Goal: Contribute content: Add original content to the website for others to see

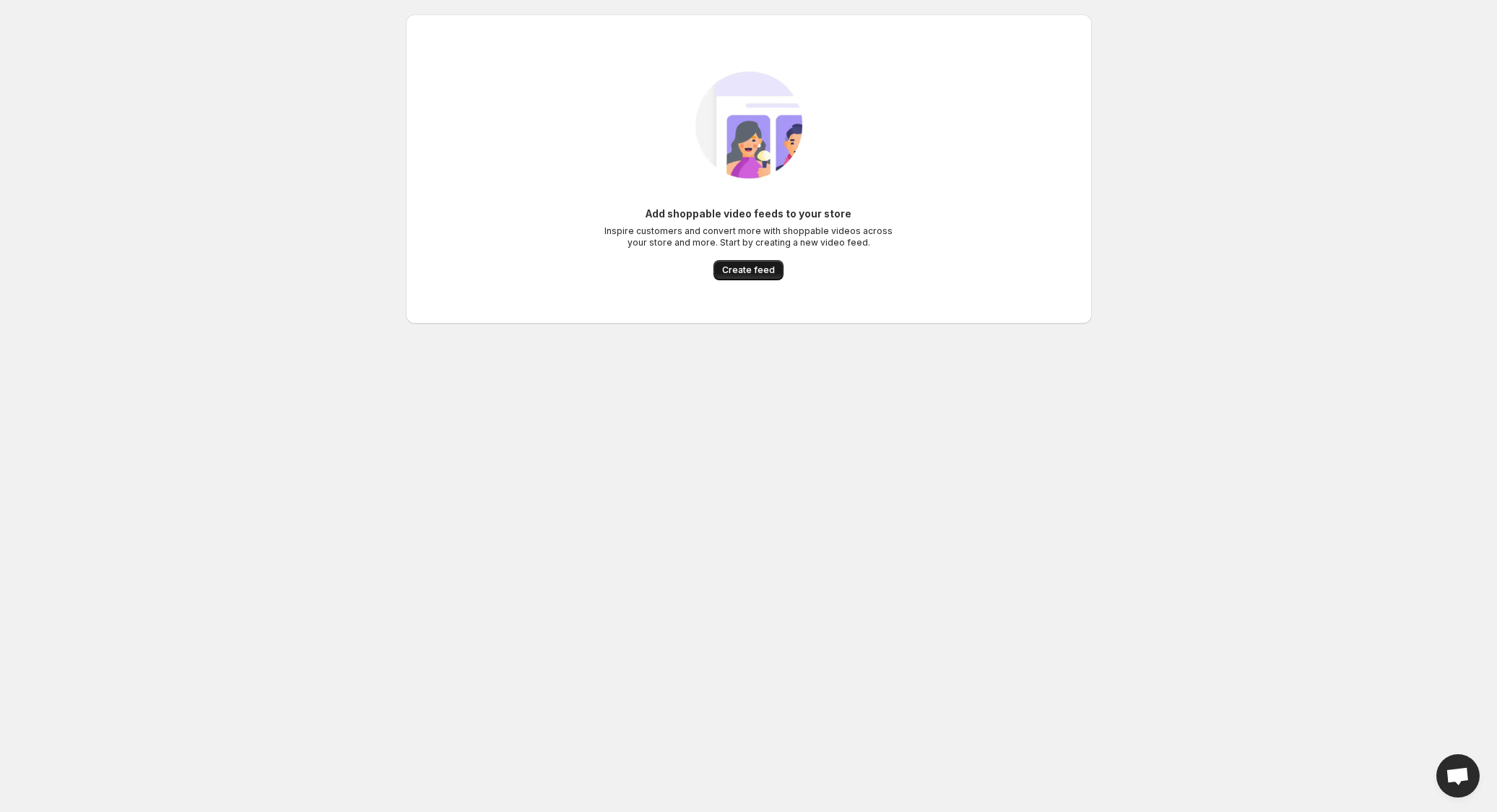
click at [745, 267] on span "Create feed" at bounding box center [748, 269] width 53 height 12
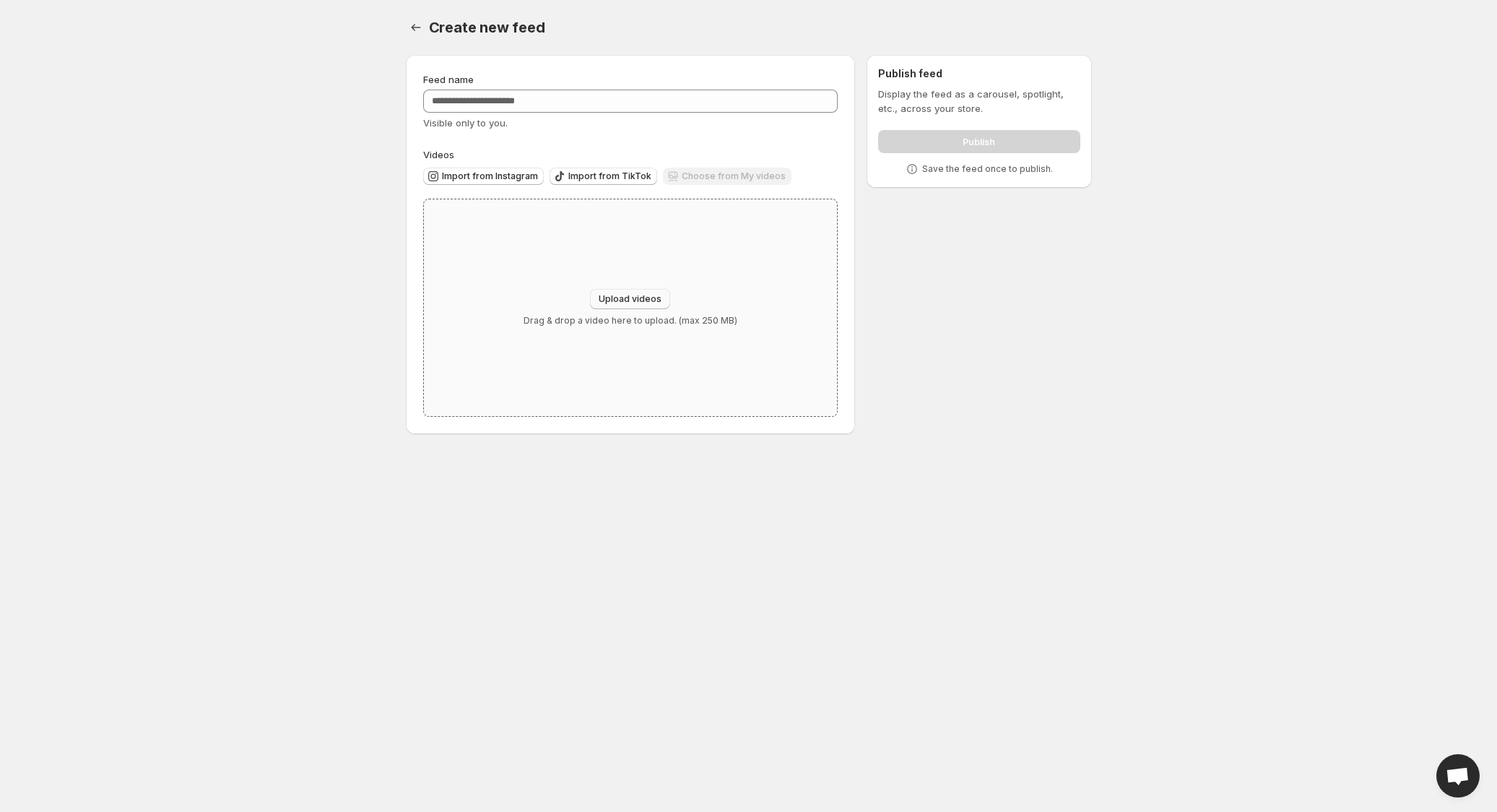
click at [652, 293] on button "Upload videos" at bounding box center [630, 299] width 81 height 20
type input "**********"
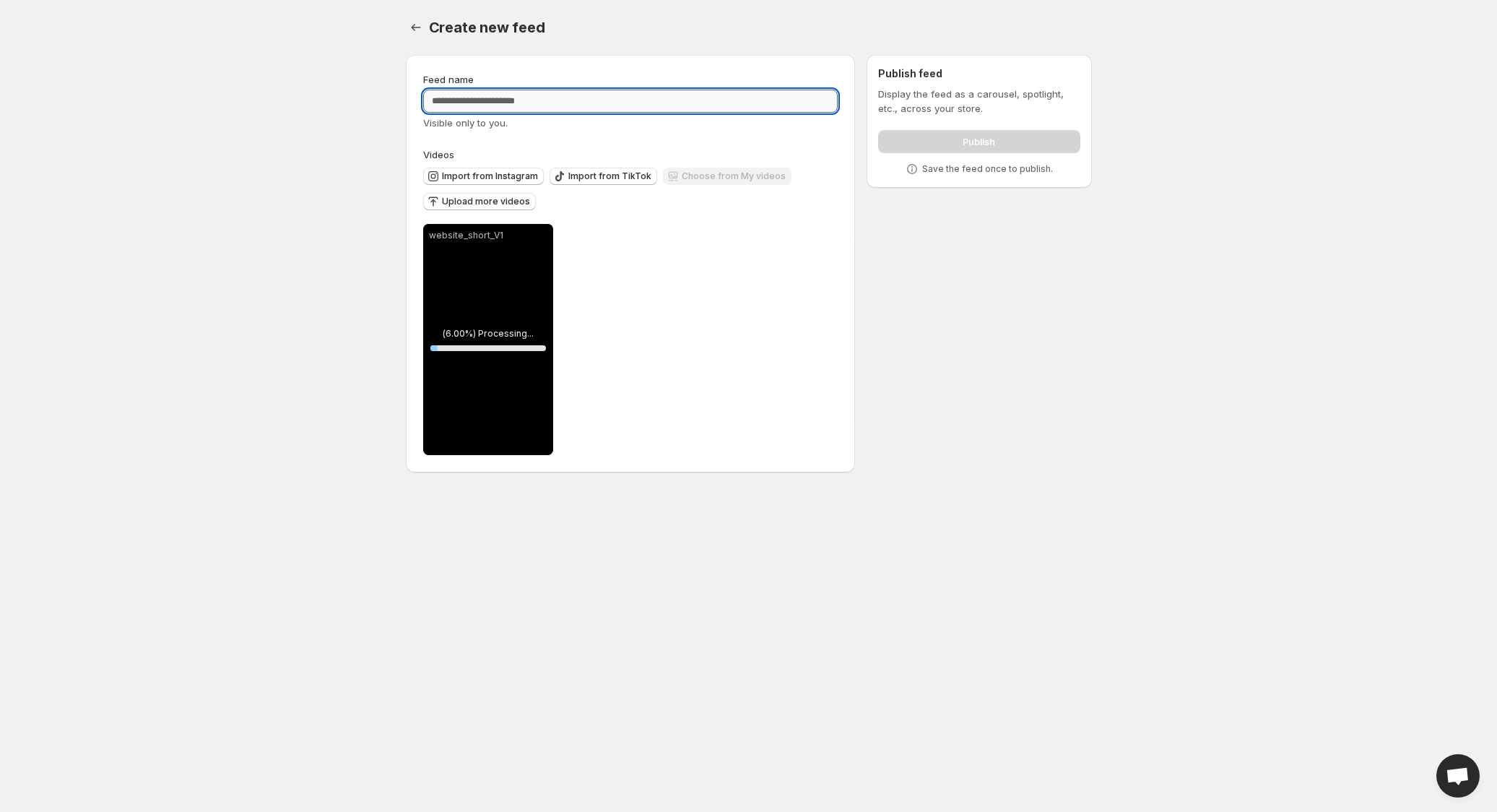
click at [505, 106] on input "Feed name" at bounding box center [631, 101] width 415 height 23
type input "**********"
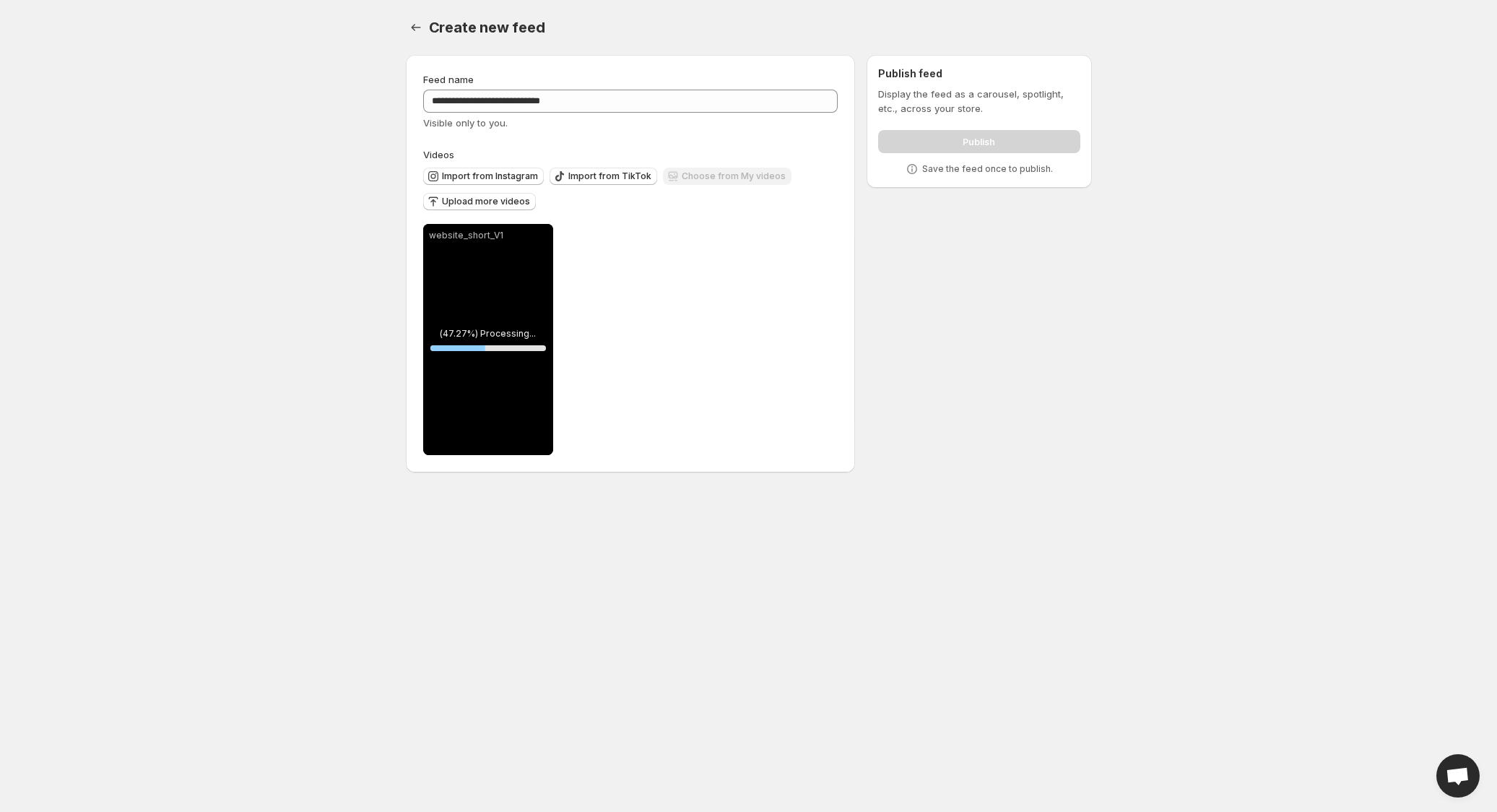
click at [317, 152] on body "**********" at bounding box center [748, 406] width 1497 height 812
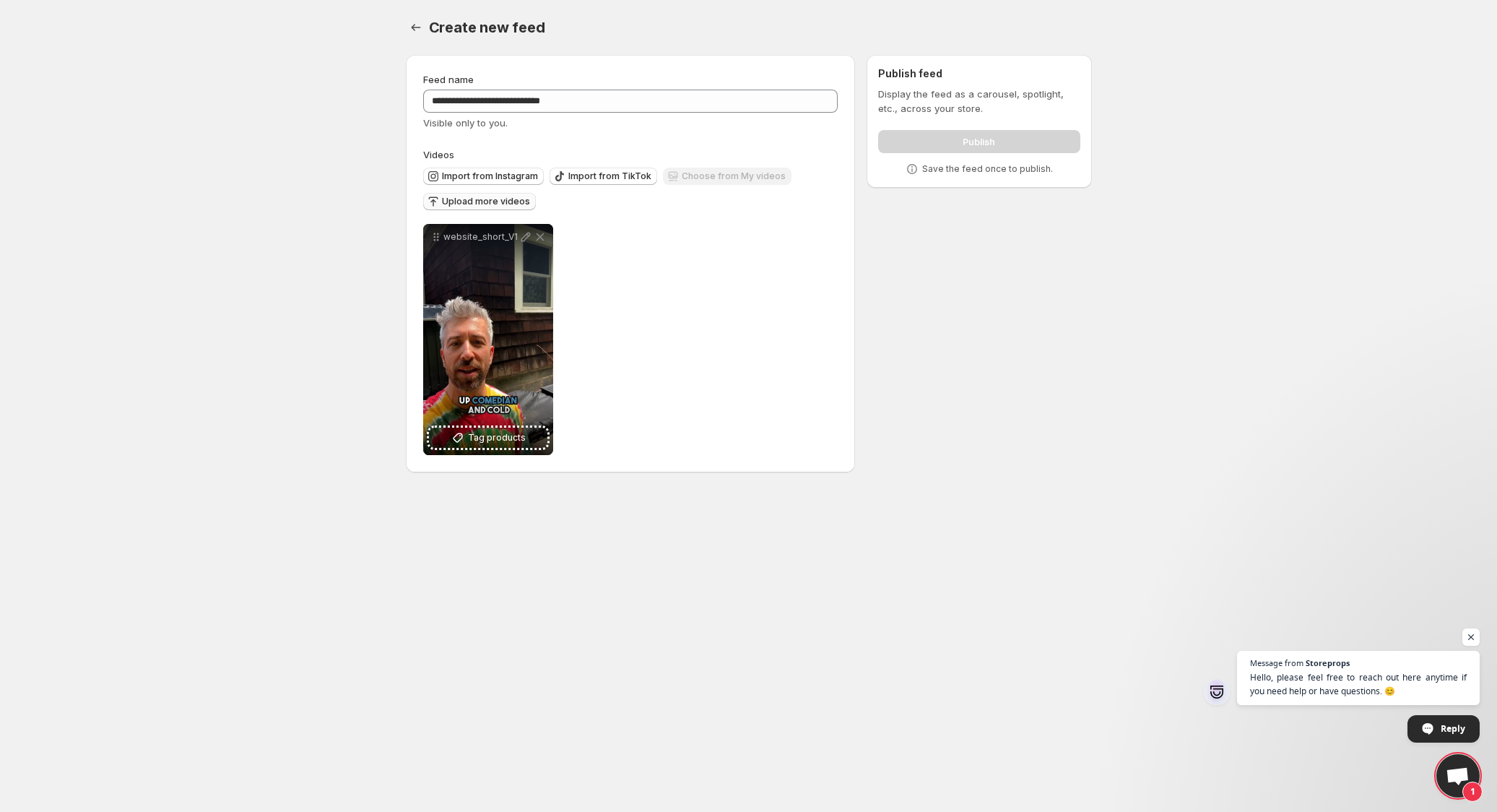
click at [471, 199] on span "Upload more videos" at bounding box center [486, 201] width 88 height 12
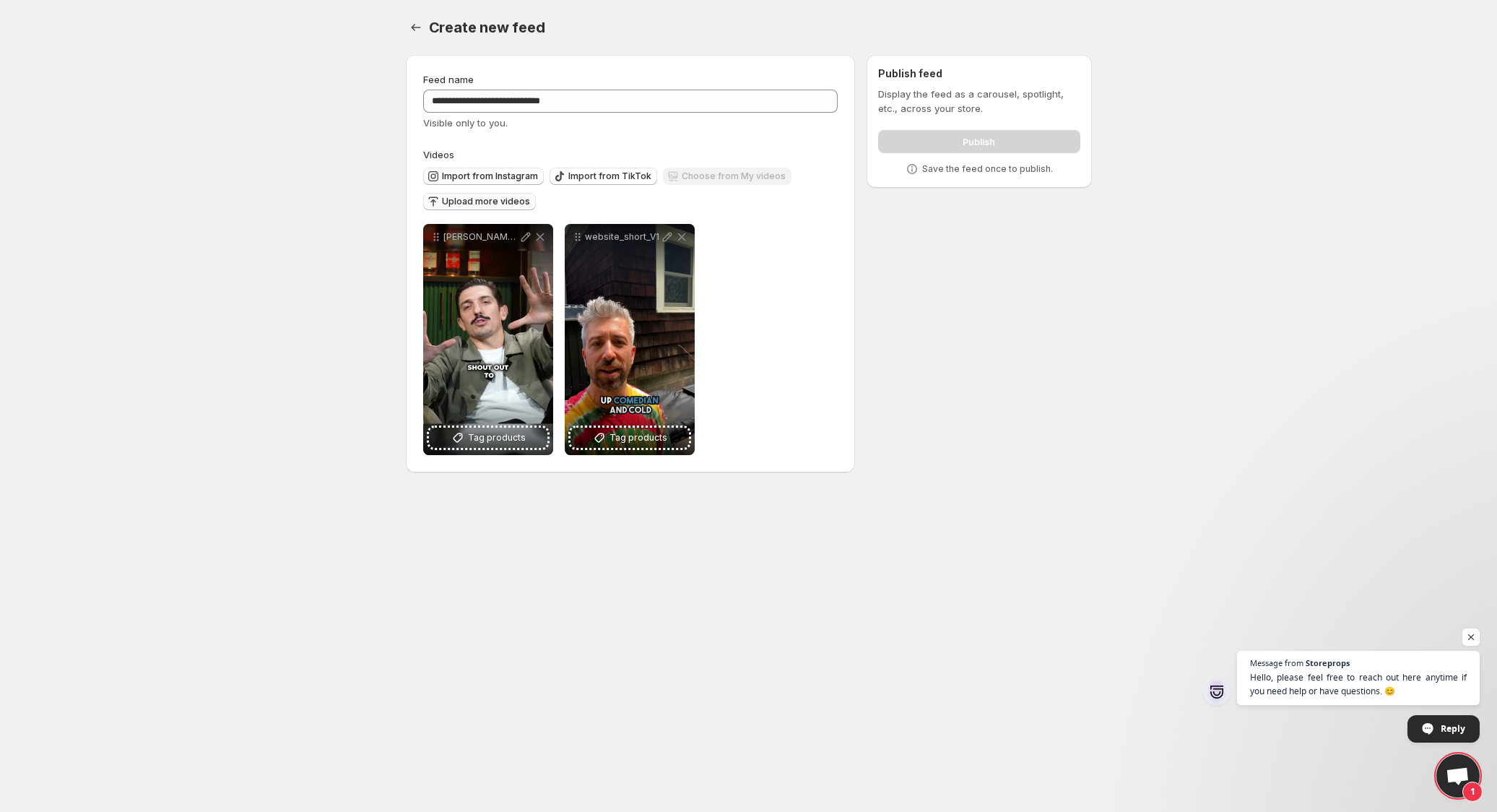
click at [498, 173] on span "Import from Instagram" at bounding box center [490, 176] width 96 height 12
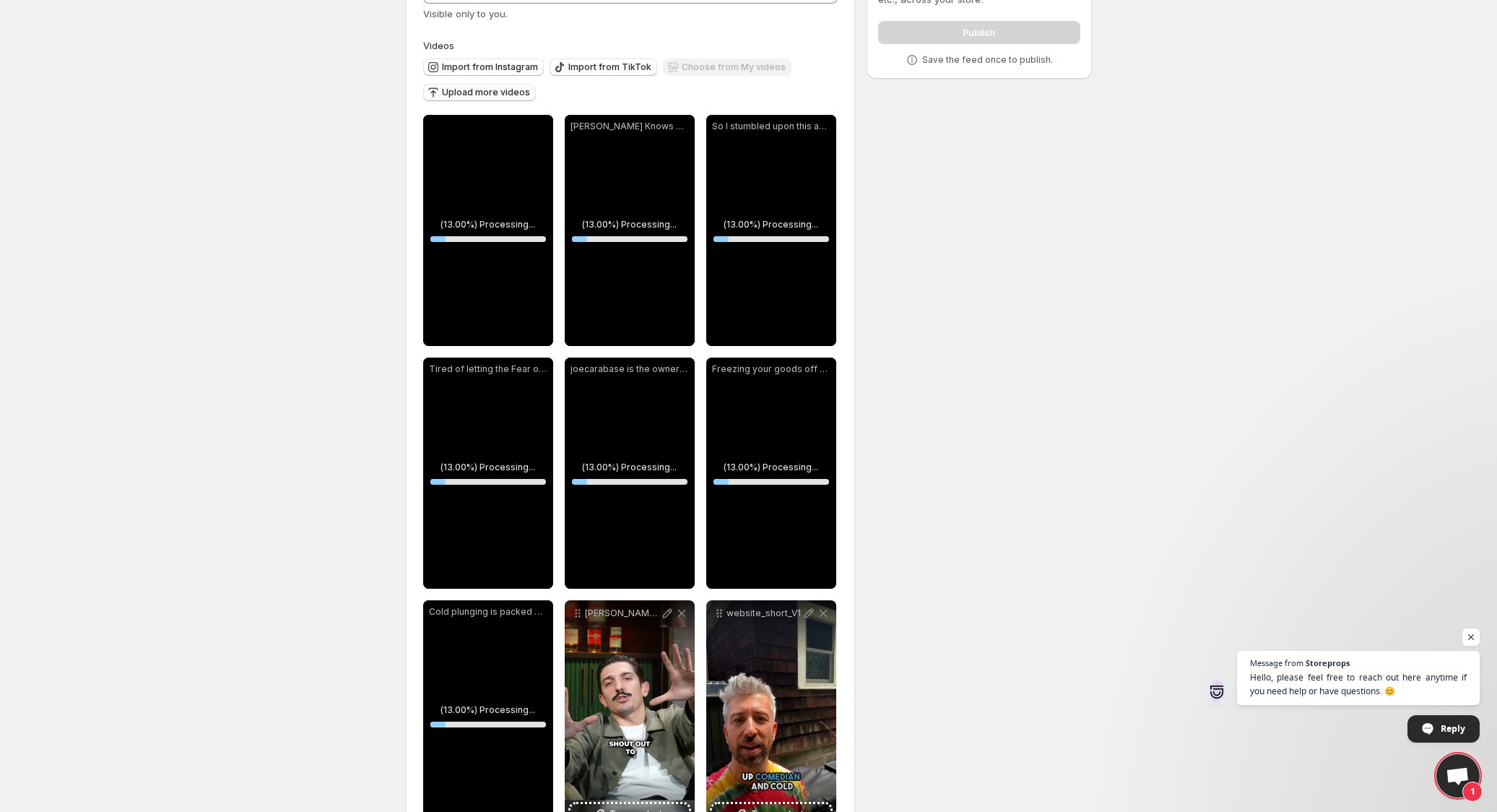
scroll to position [164, 0]
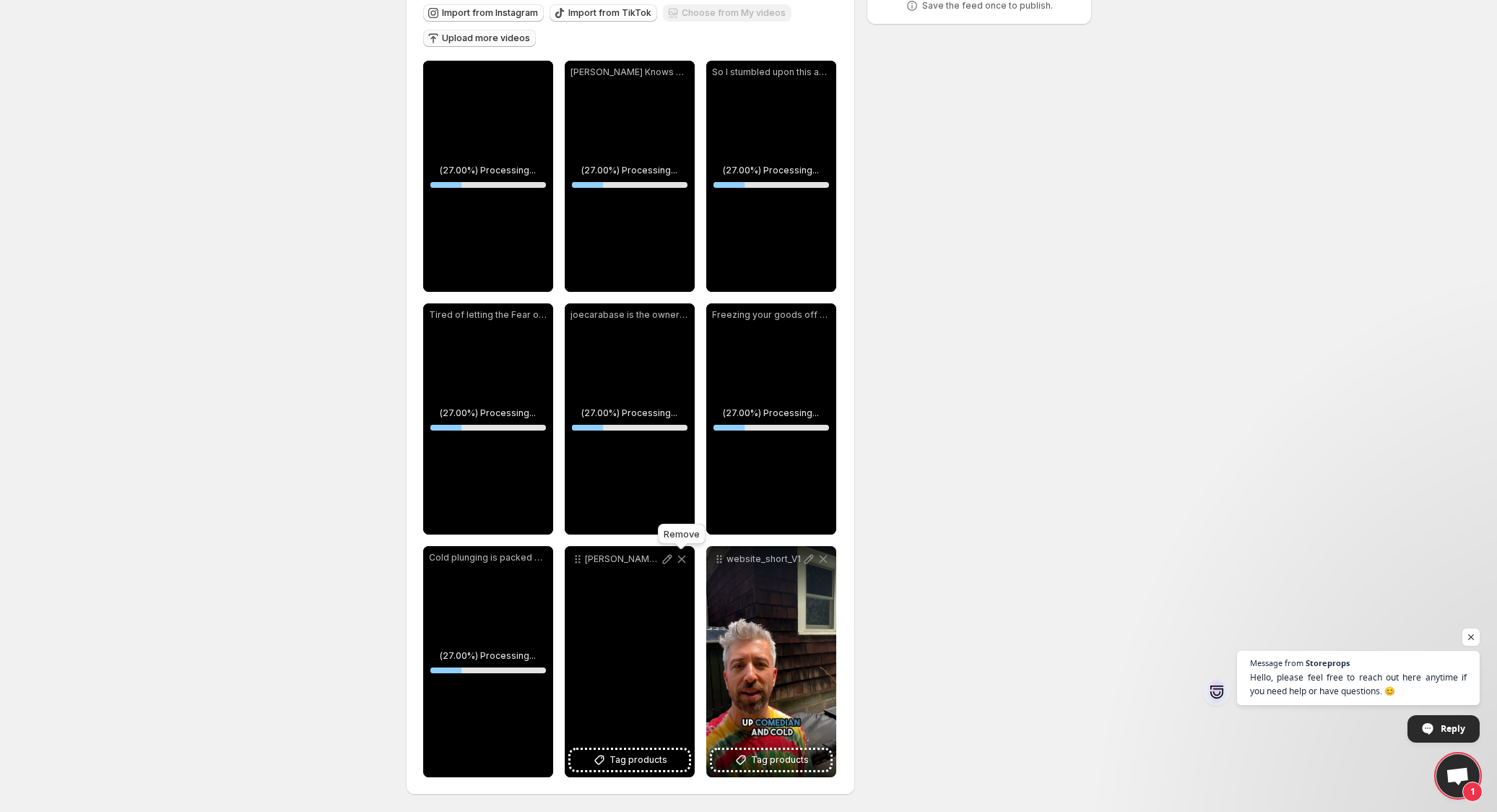
click at [680, 557] on icon at bounding box center [681, 559] width 15 height 15
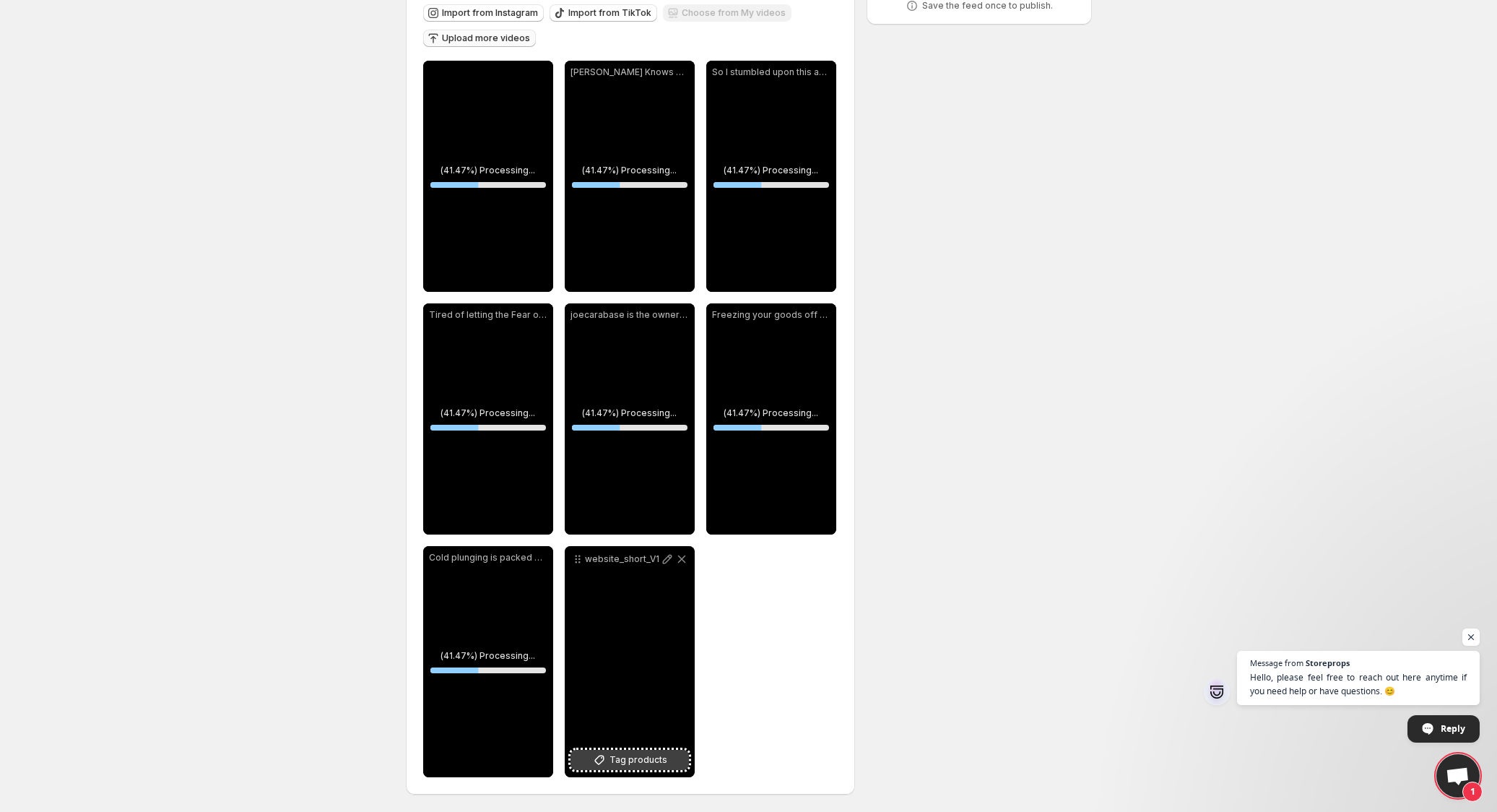
click at [630, 761] on span "Tag products" at bounding box center [638, 759] width 58 height 15
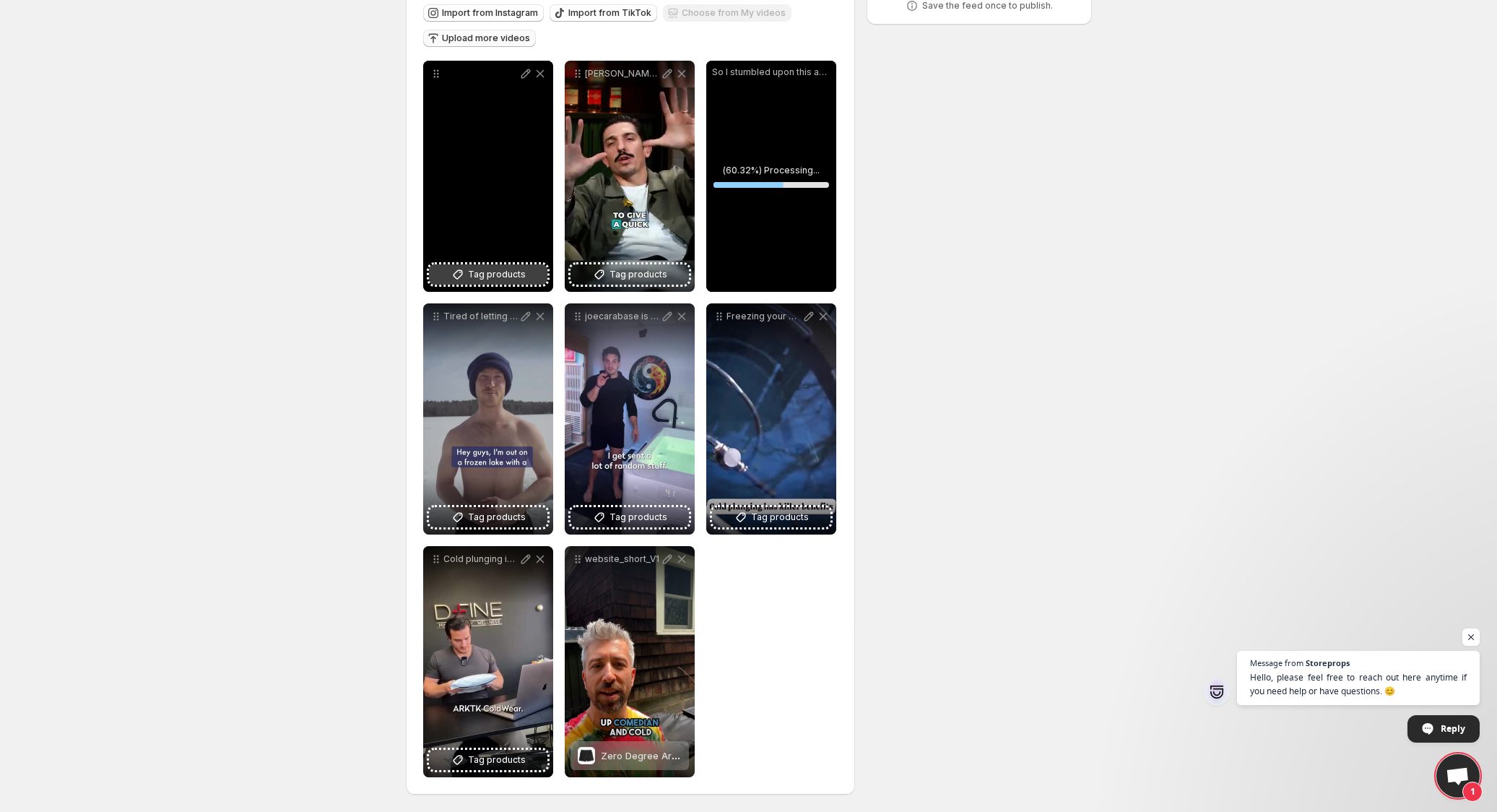
click at [478, 269] on span "Tag products" at bounding box center [496, 274] width 58 height 15
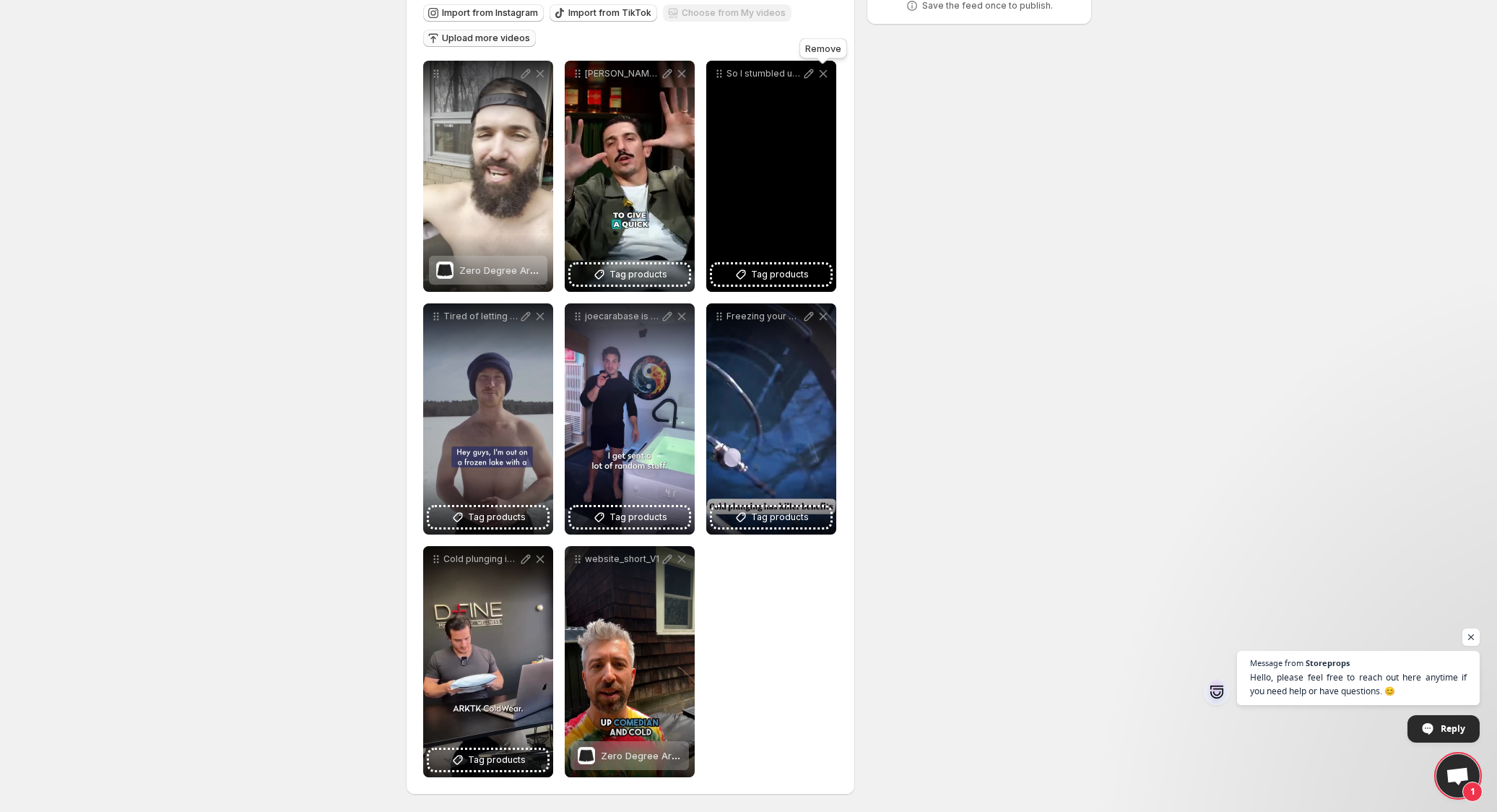
click at [823, 71] on icon at bounding box center [823, 74] width 15 height 15
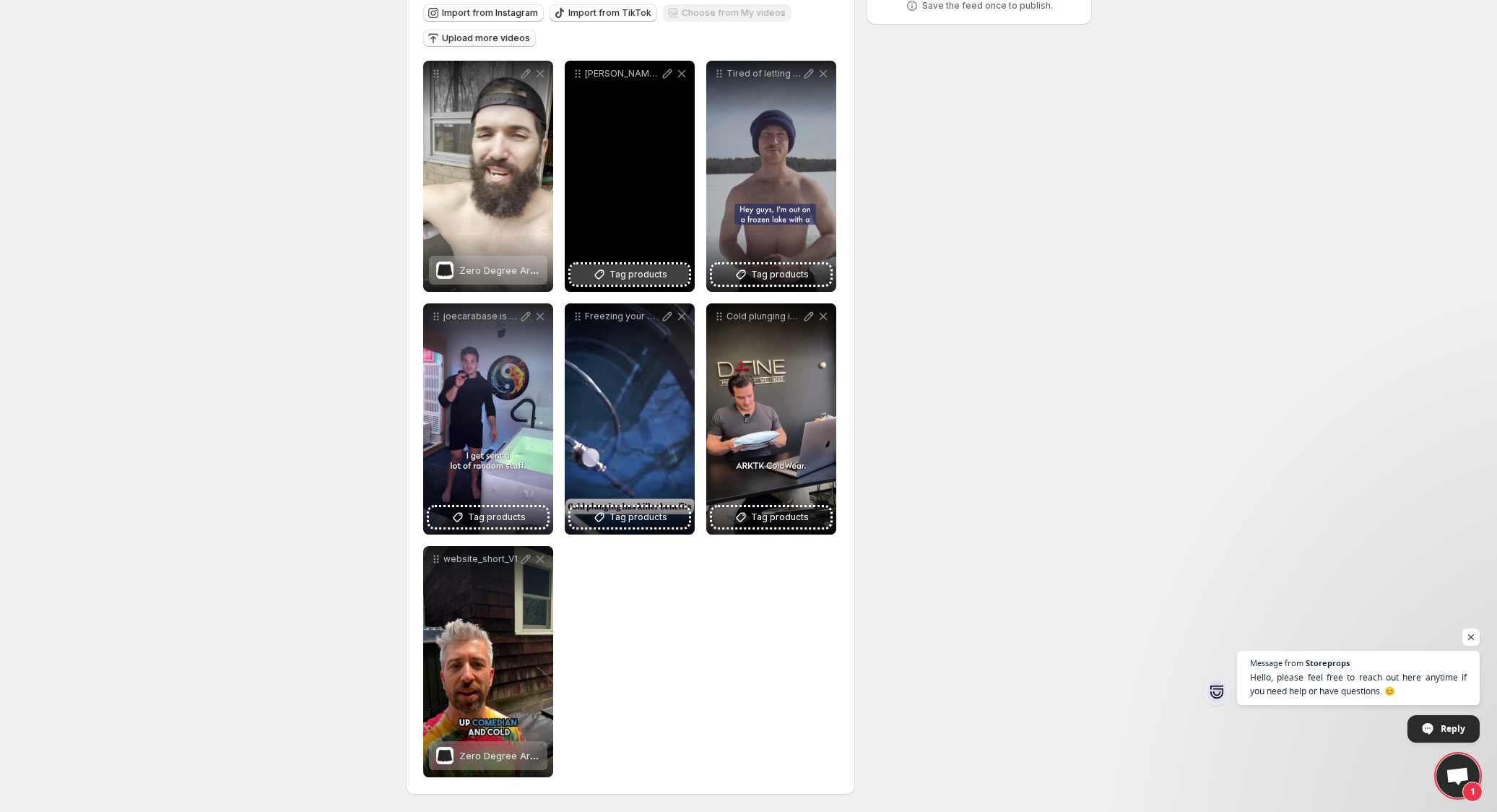
click at [607, 272] on icon at bounding box center [599, 274] width 15 height 15
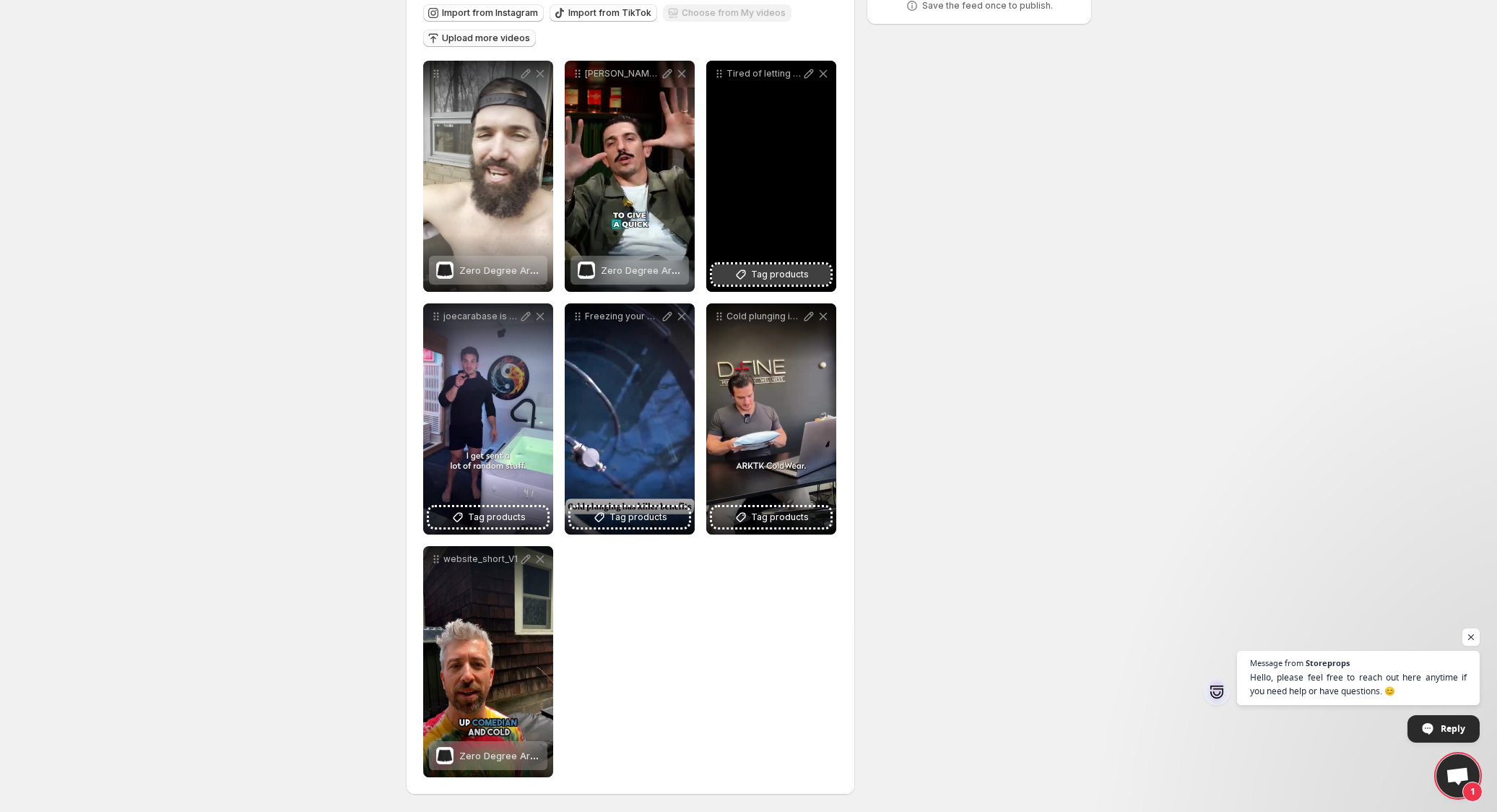
click at [760, 274] on span "Tag products" at bounding box center [779, 274] width 58 height 15
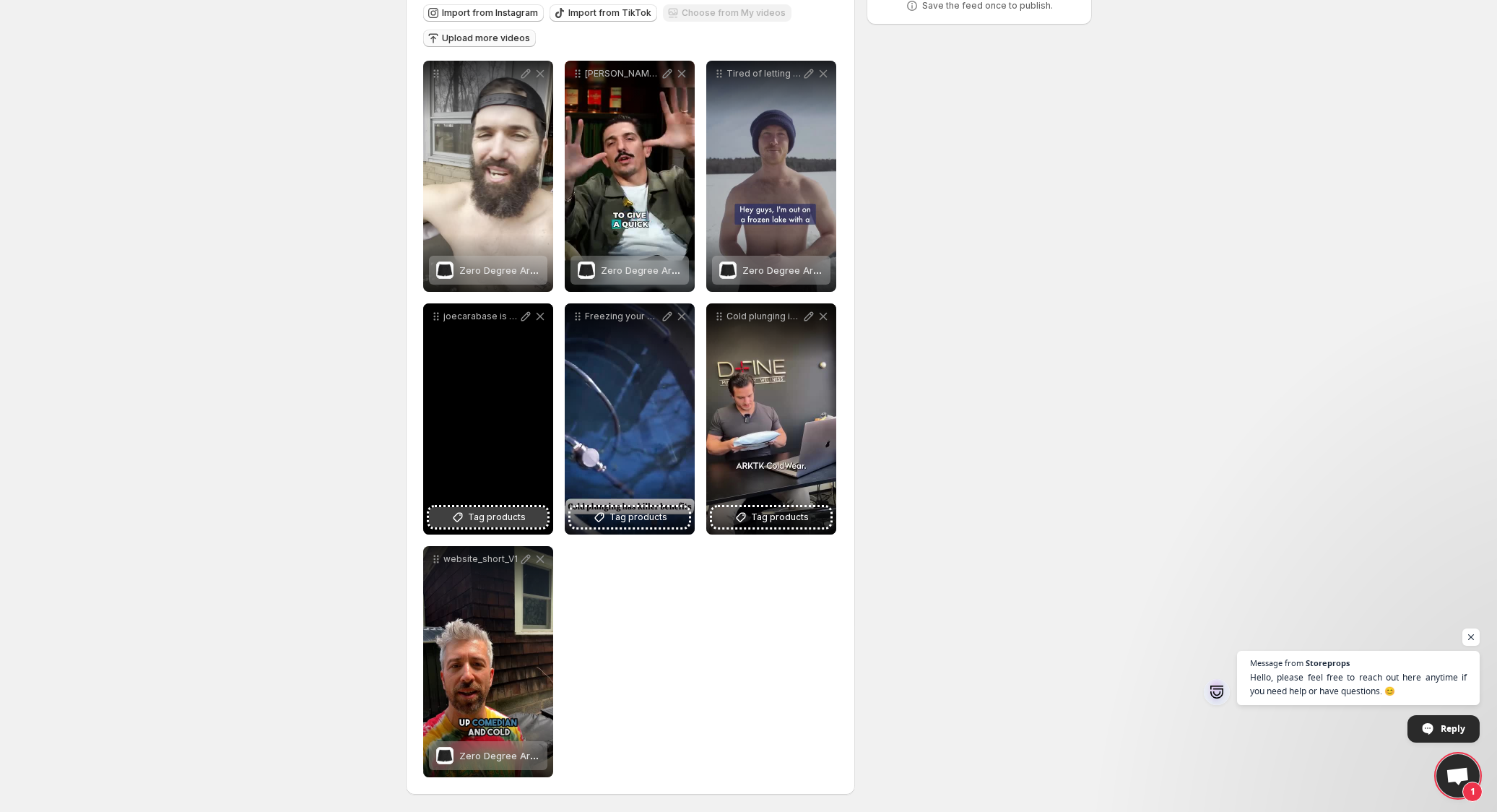
click at [500, 521] on span "Tag products" at bounding box center [496, 517] width 58 height 15
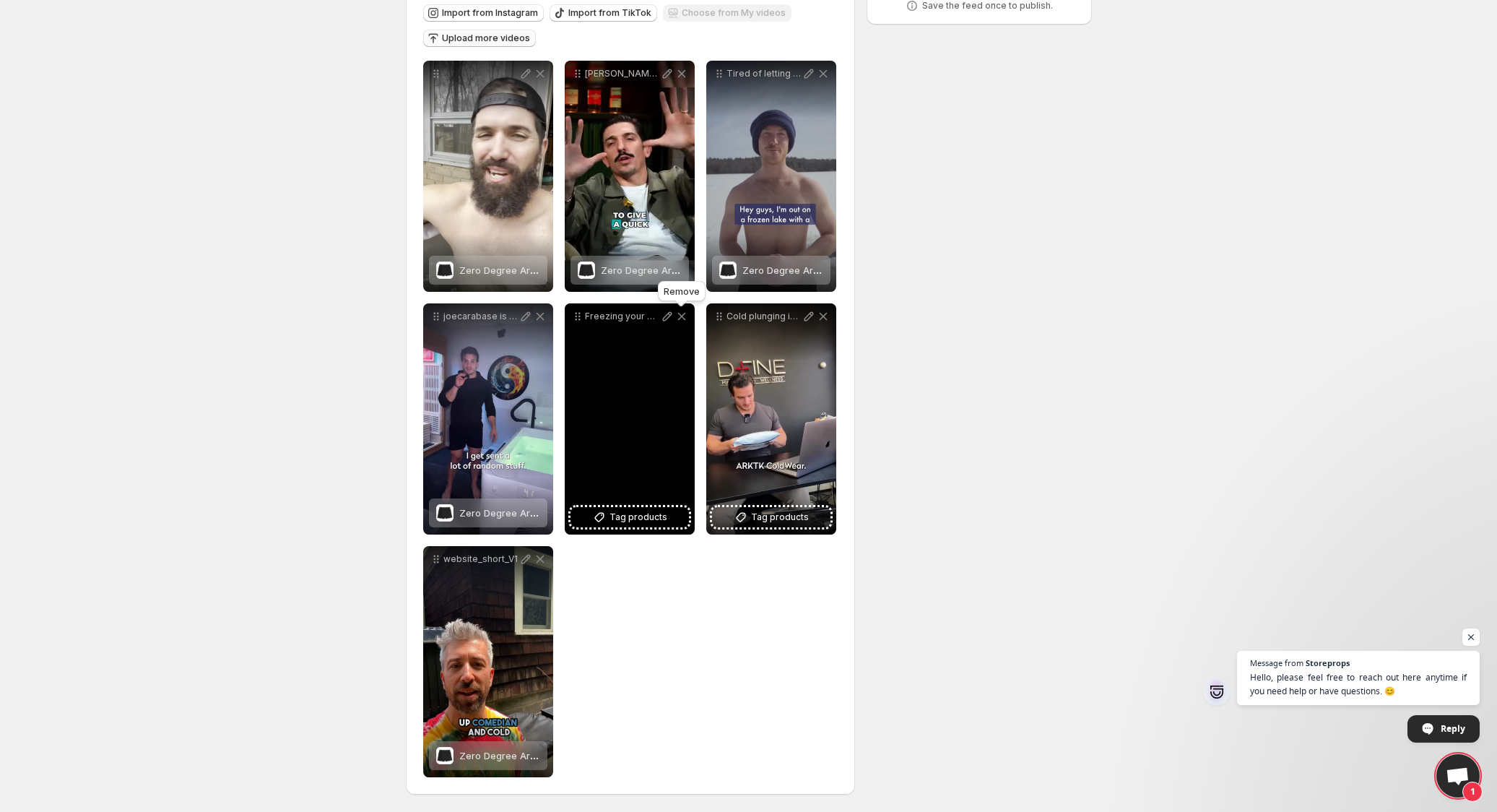
click at [683, 317] on icon at bounding box center [681, 317] width 8 height 8
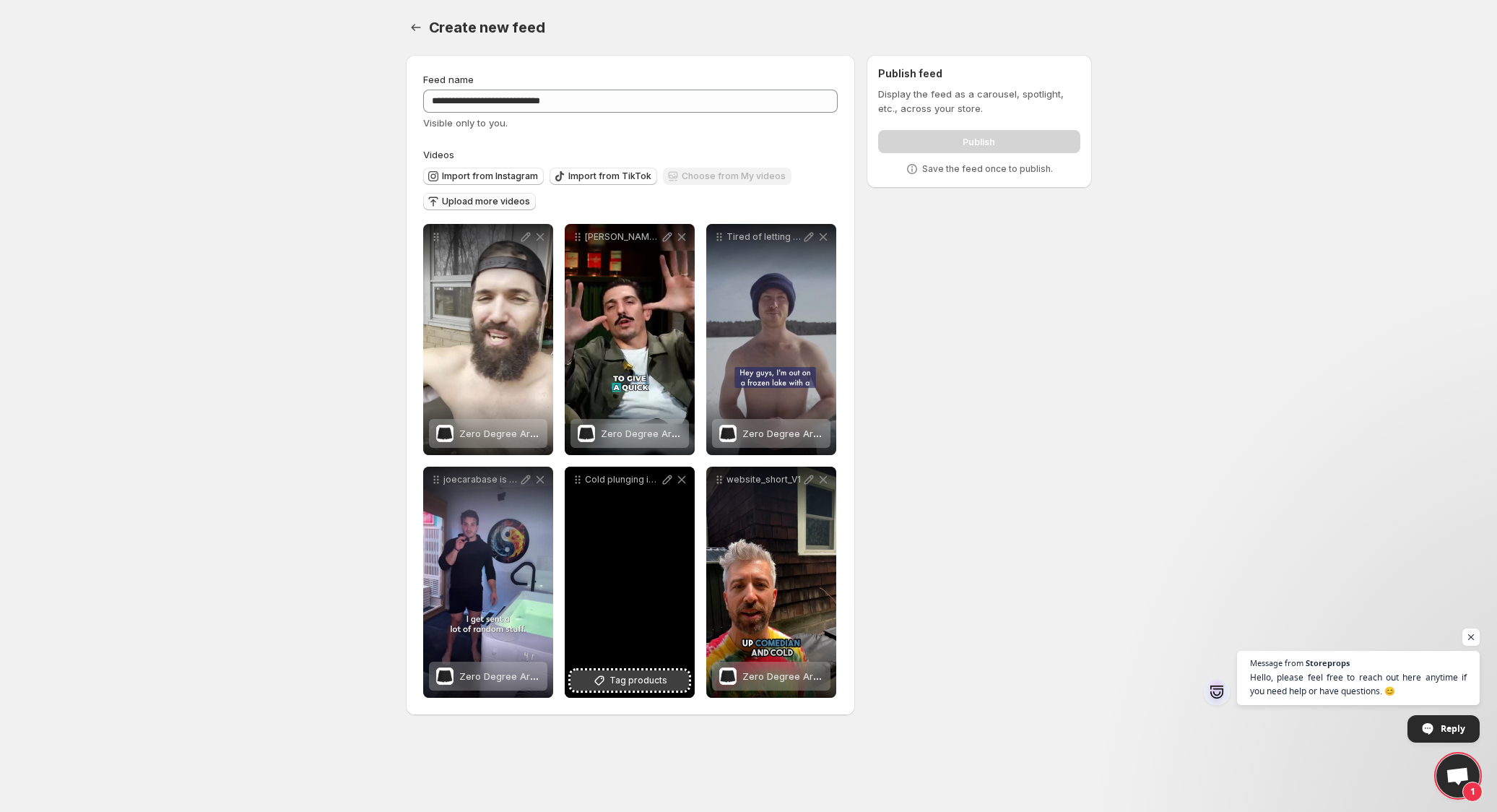
click at [627, 670] on div "Cold plunging is packed with benefits [PERSON_NAME] owner of dfinewellness know…" at bounding box center [629, 582] width 130 height 231
click at [625, 674] on span "Tag products" at bounding box center [638, 680] width 58 height 15
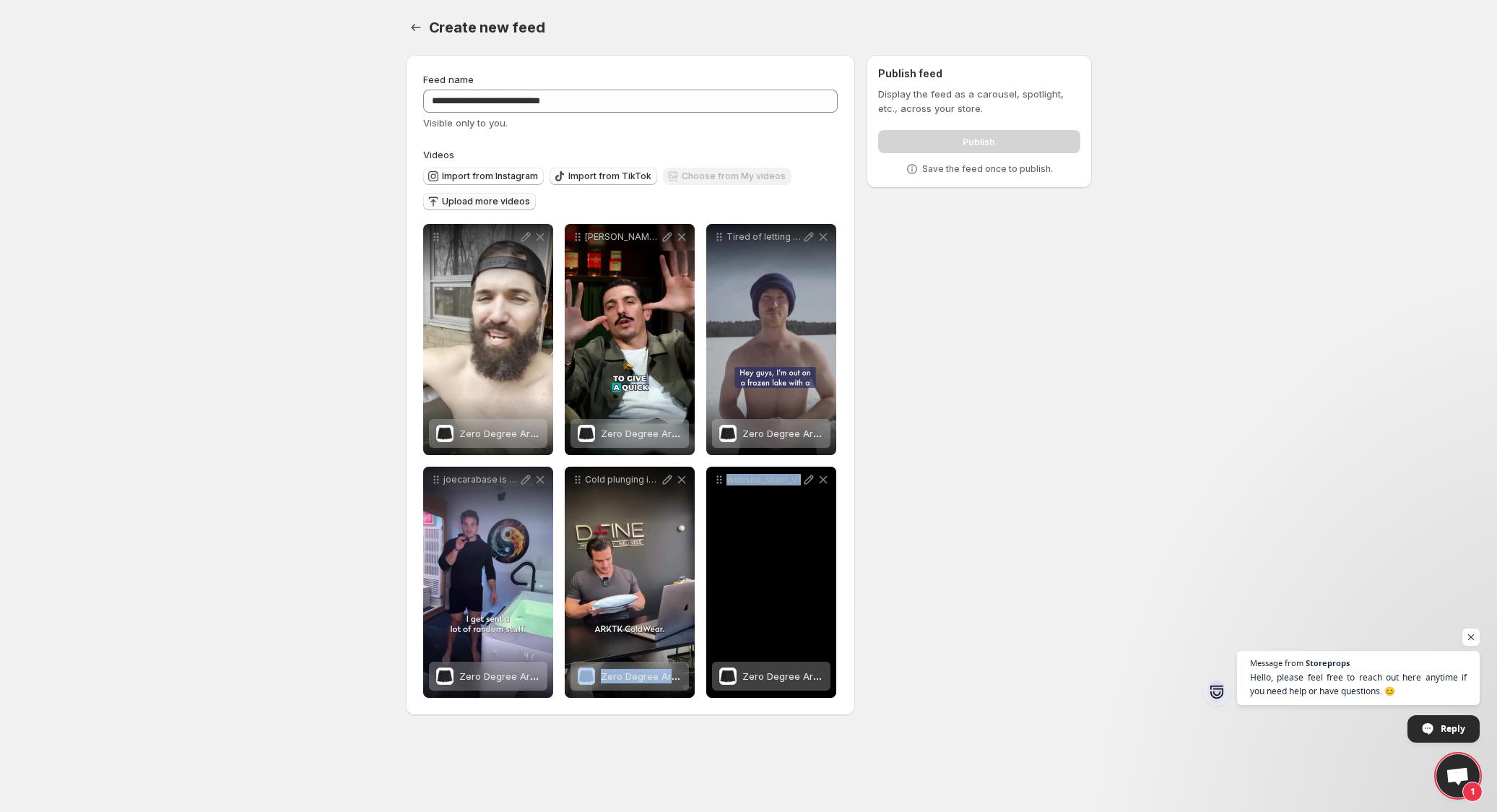
drag, startPoint x: 661, startPoint y: 574, endPoint x: 779, endPoint y: 569, distance: 118.1
click at [785, 570] on div "**********" at bounding box center [631, 461] width 415 height 474
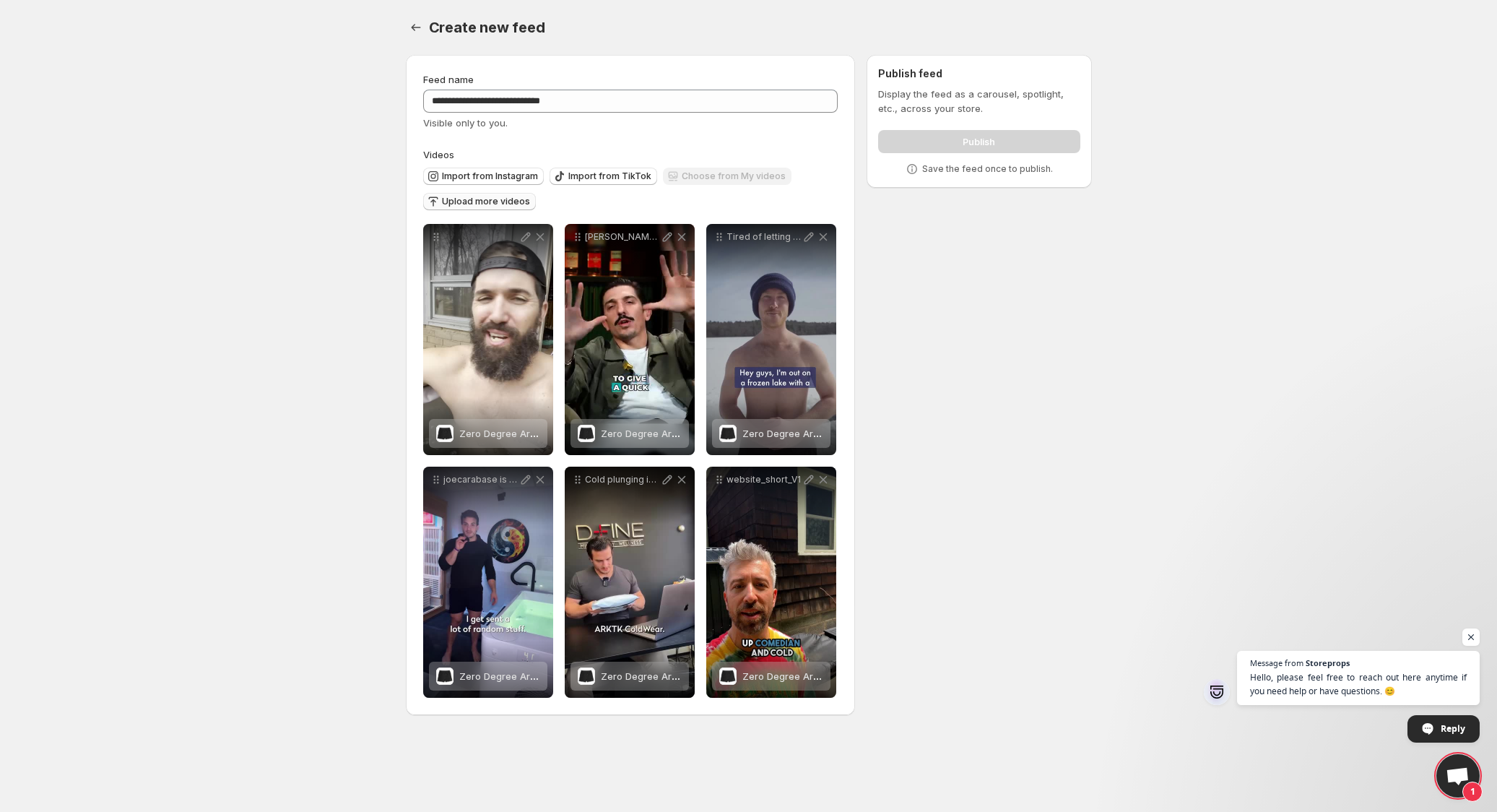
click at [994, 137] on div "Publish" at bounding box center [978, 138] width 201 height 29
click at [1471, 633] on span "Open chat" at bounding box center [1471, 637] width 18 height 18
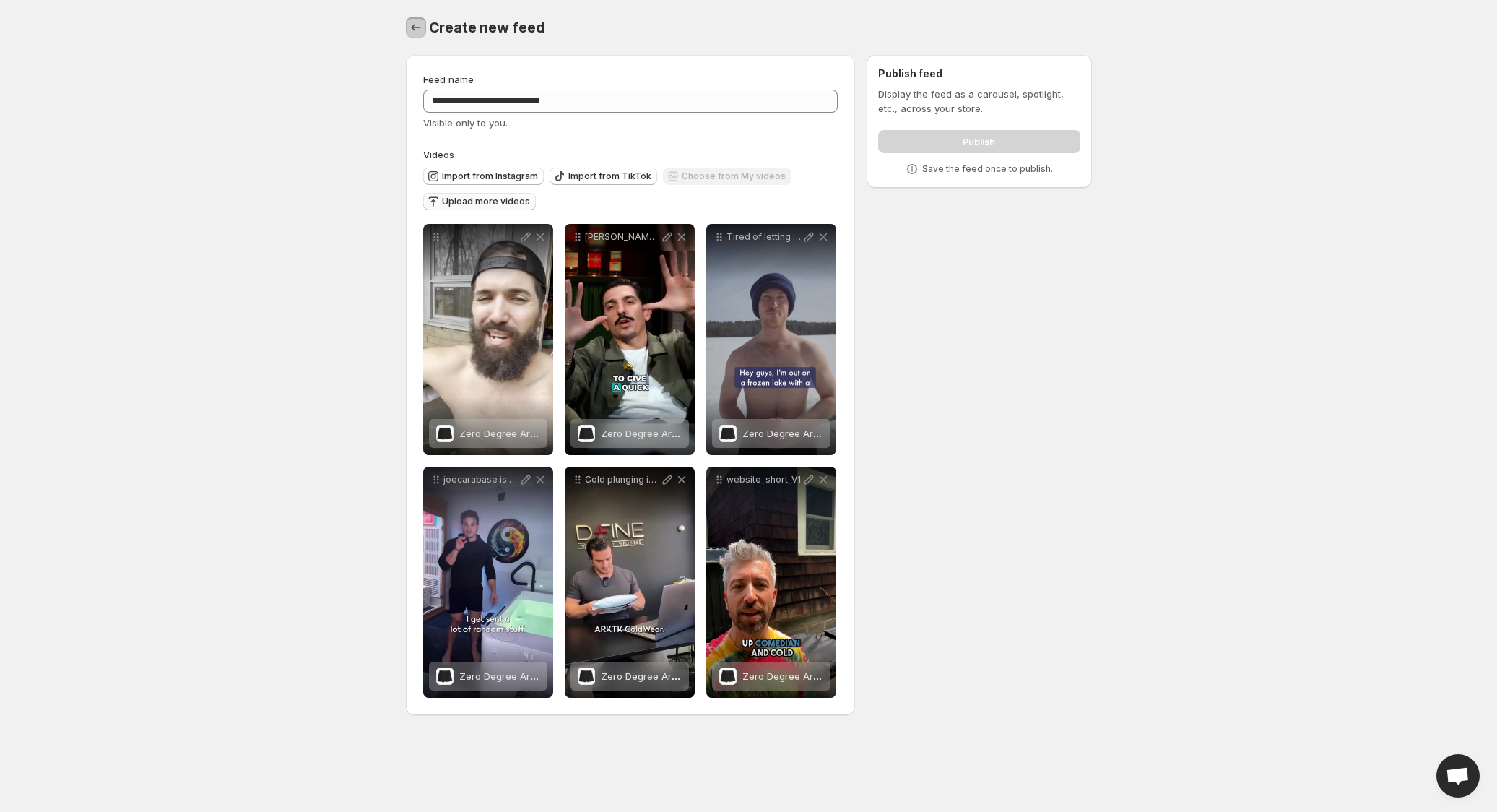
click at [414, 26] on icon "Settings" at bounding box center [416, 27] width 15 height 15
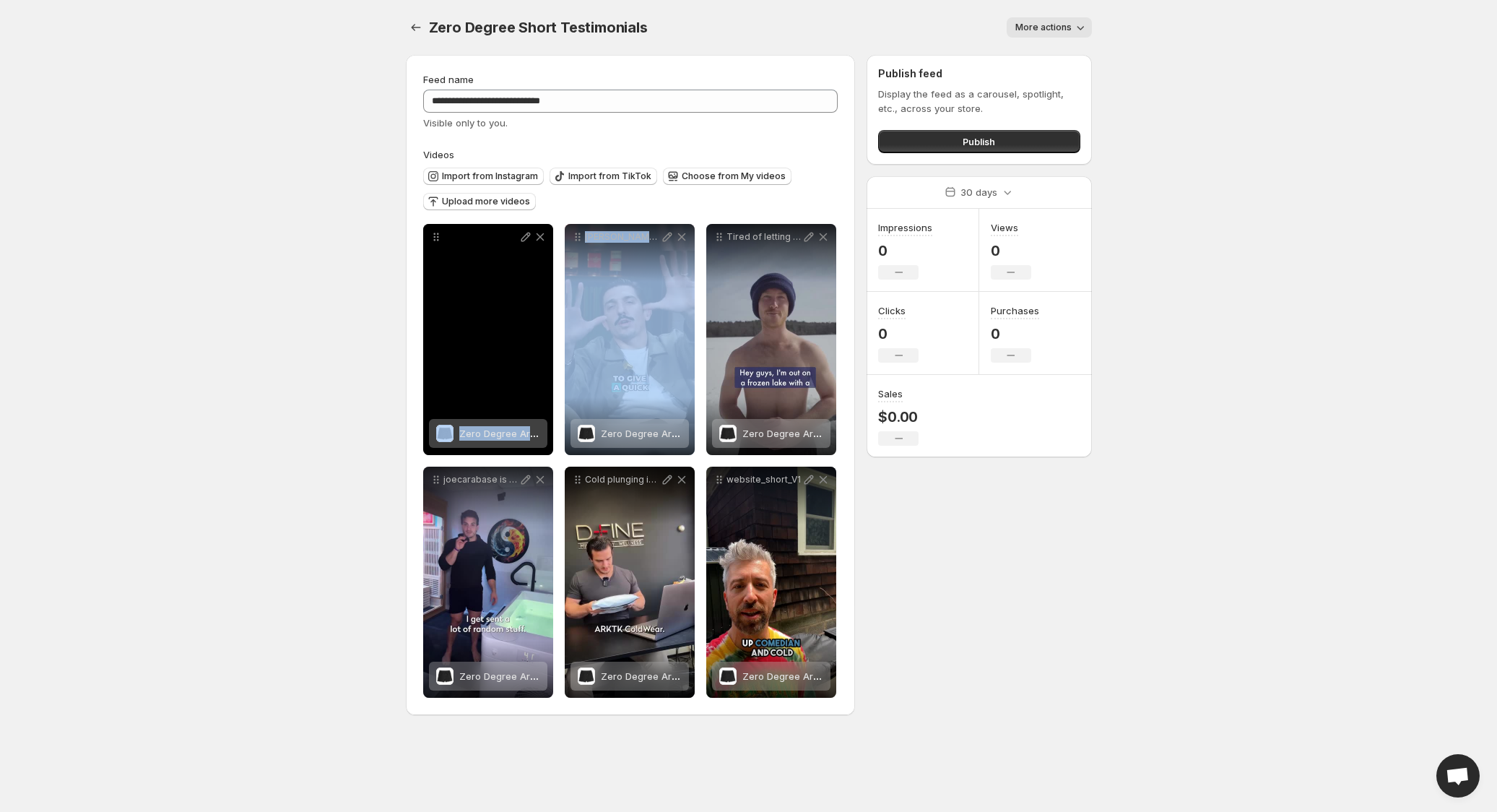
drag, startPoint x: 635, startPoint y: 321, endPoint x: 498, endPoint y: 320, distance: 137.0
click at [498, 320] on div "**********" at bounding box center [631, 461] width 415 height 474
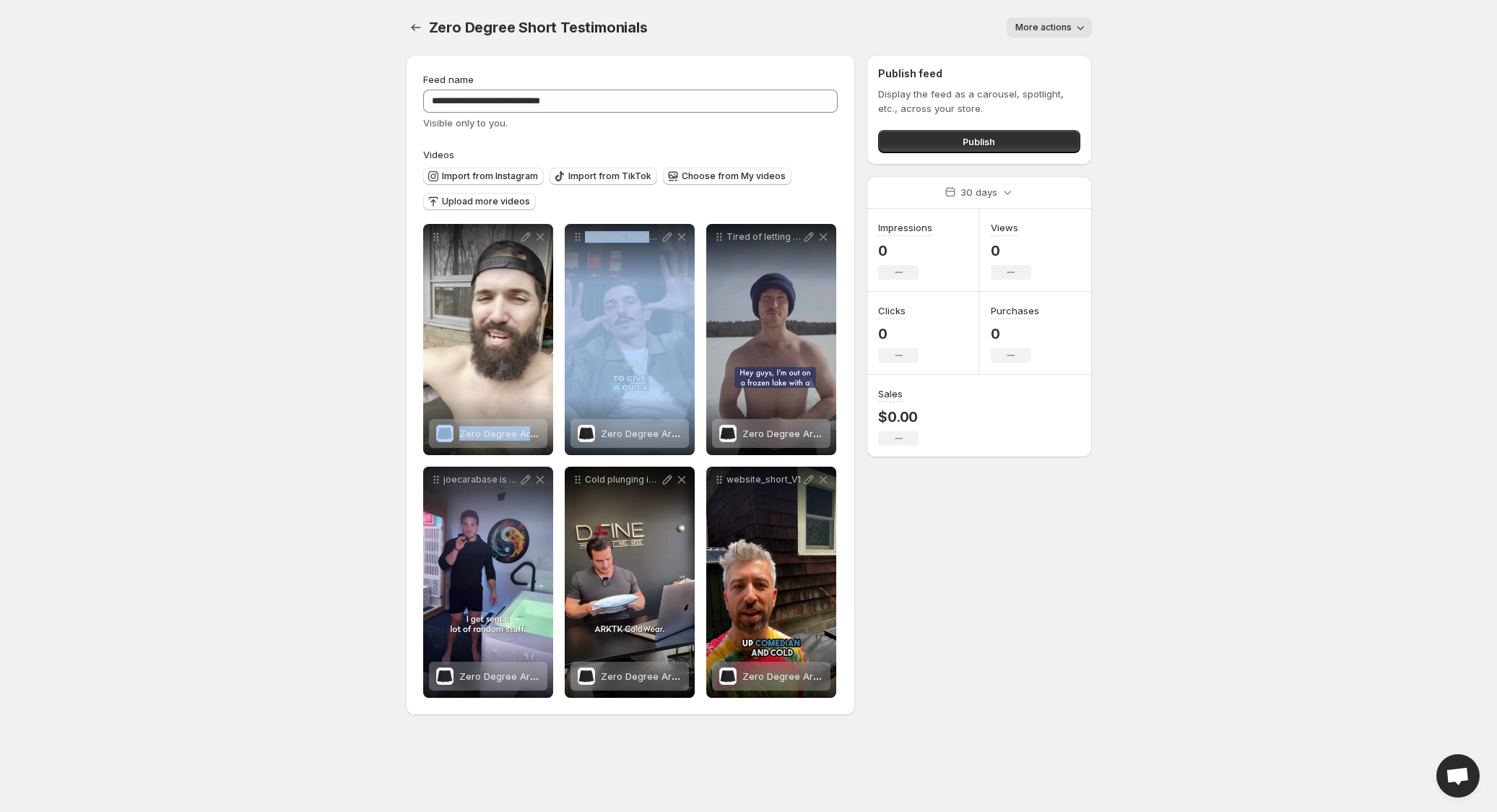
click at [1041, 25] on span "More actions" at bounding box center [1043, 27] width 57 height 12
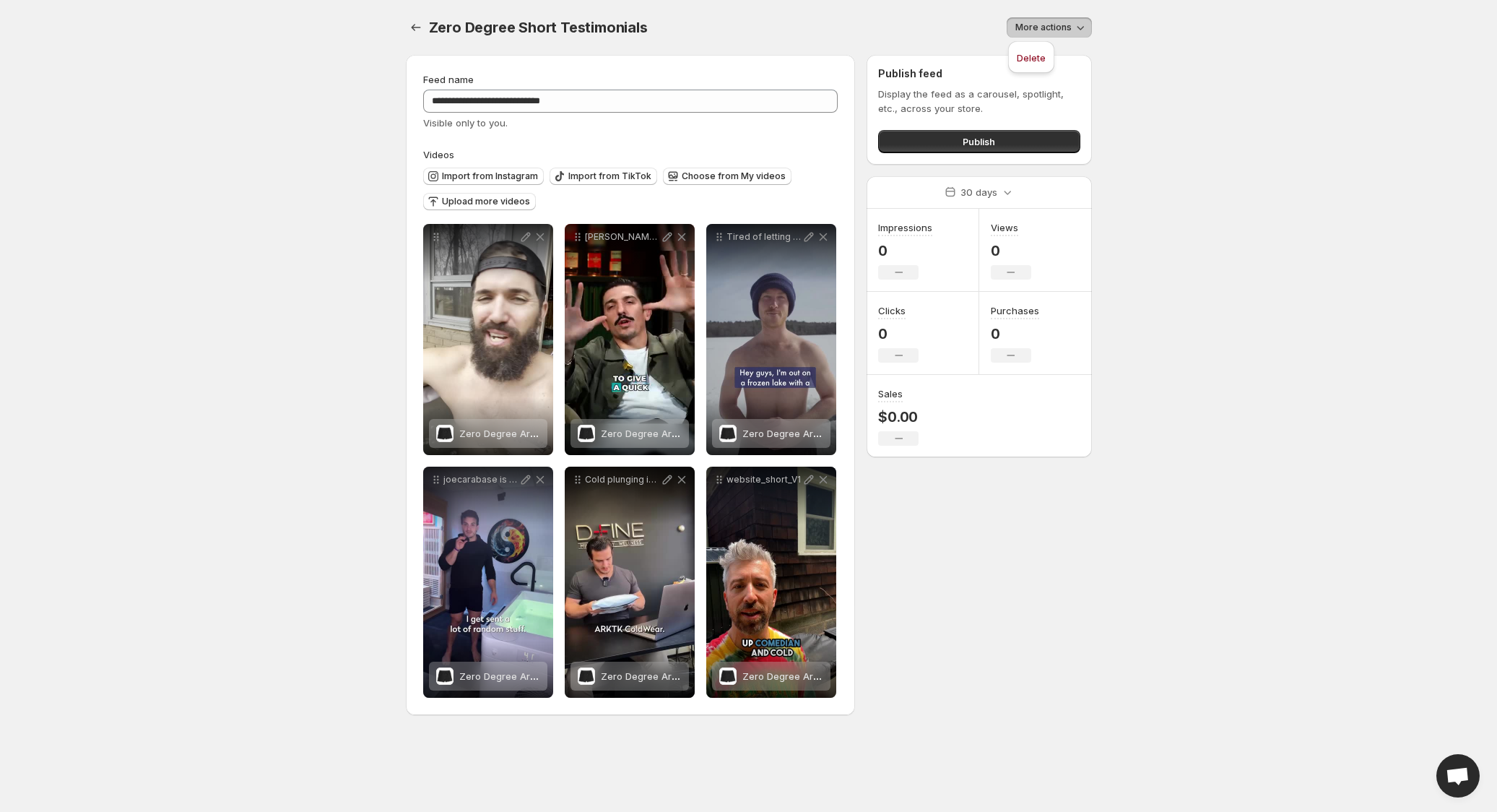
click at [1175, 59] on body "**********" at bounding box center [748, 406] width 1497 height 812
click at [984, 143] on span "Publish" at bounding box center [978, 142] width 33 height 15
click at [1025, 143] on button "Publish" at bounding box center [978, 142] width 201 height 23
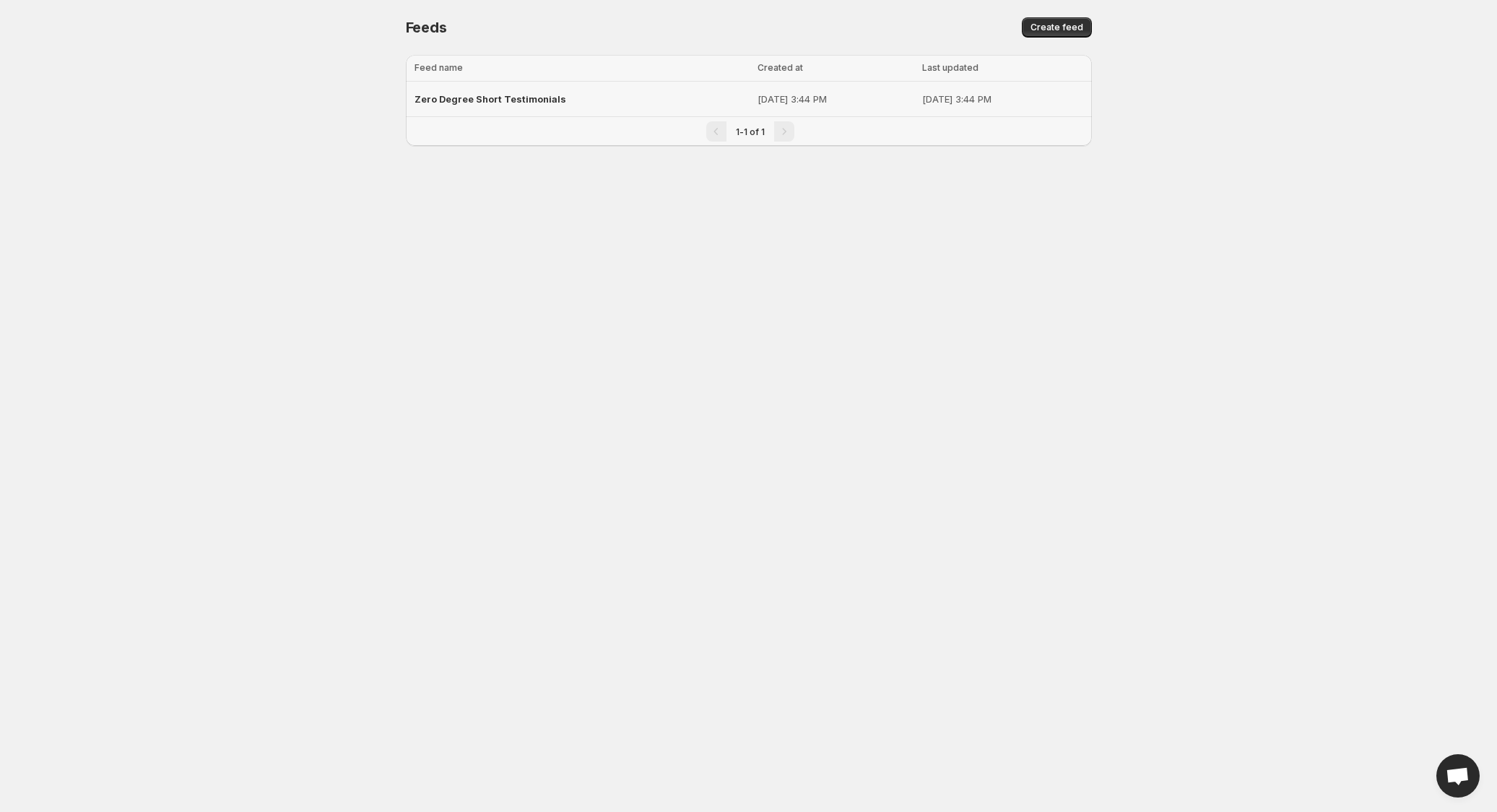
click at [536, 97] on span "Zero Degree Short Testimonials" at bounding box center [490, 98] width 152 height 12
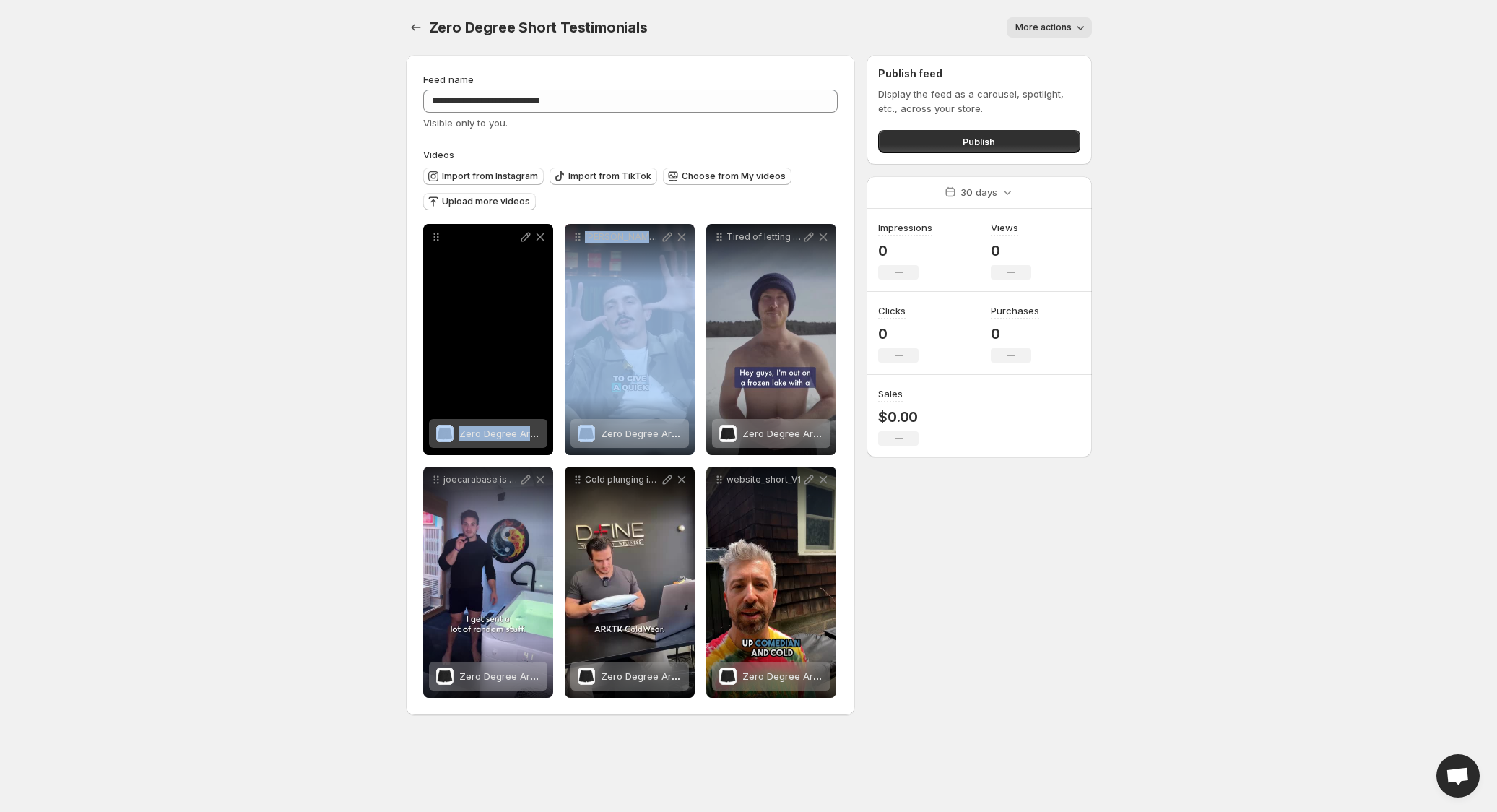
drag, startPoint x: 659, startPoint y: 262, endPoint x: 495, endPoint y: 263, distance: 164.0
click at [495, 263] on div "**********" at bounding box center [631, 461] width 415 height 474
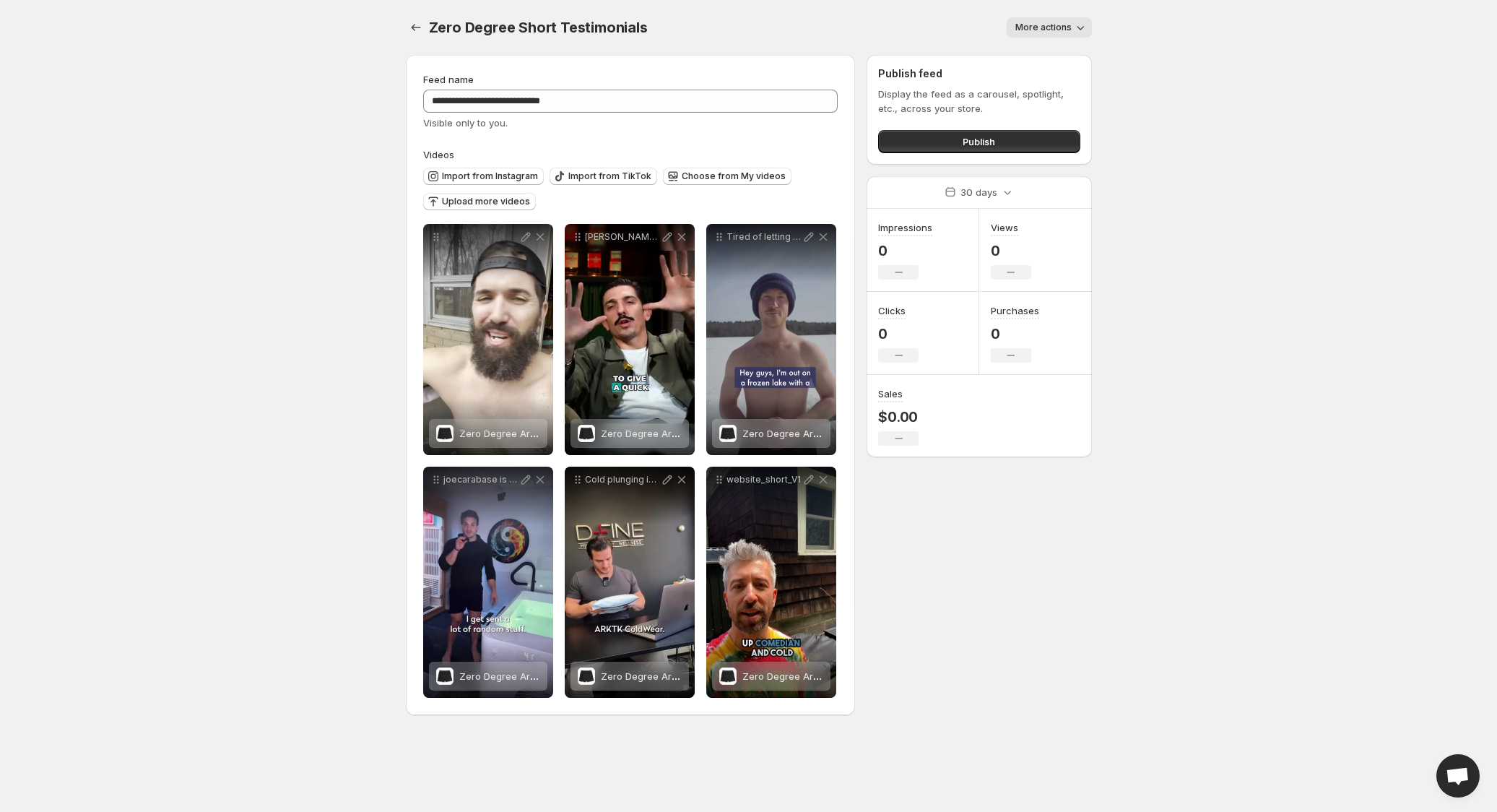
click at [297, 175] on body "**********" at bounding box center [748, 406] width 1497 height 812
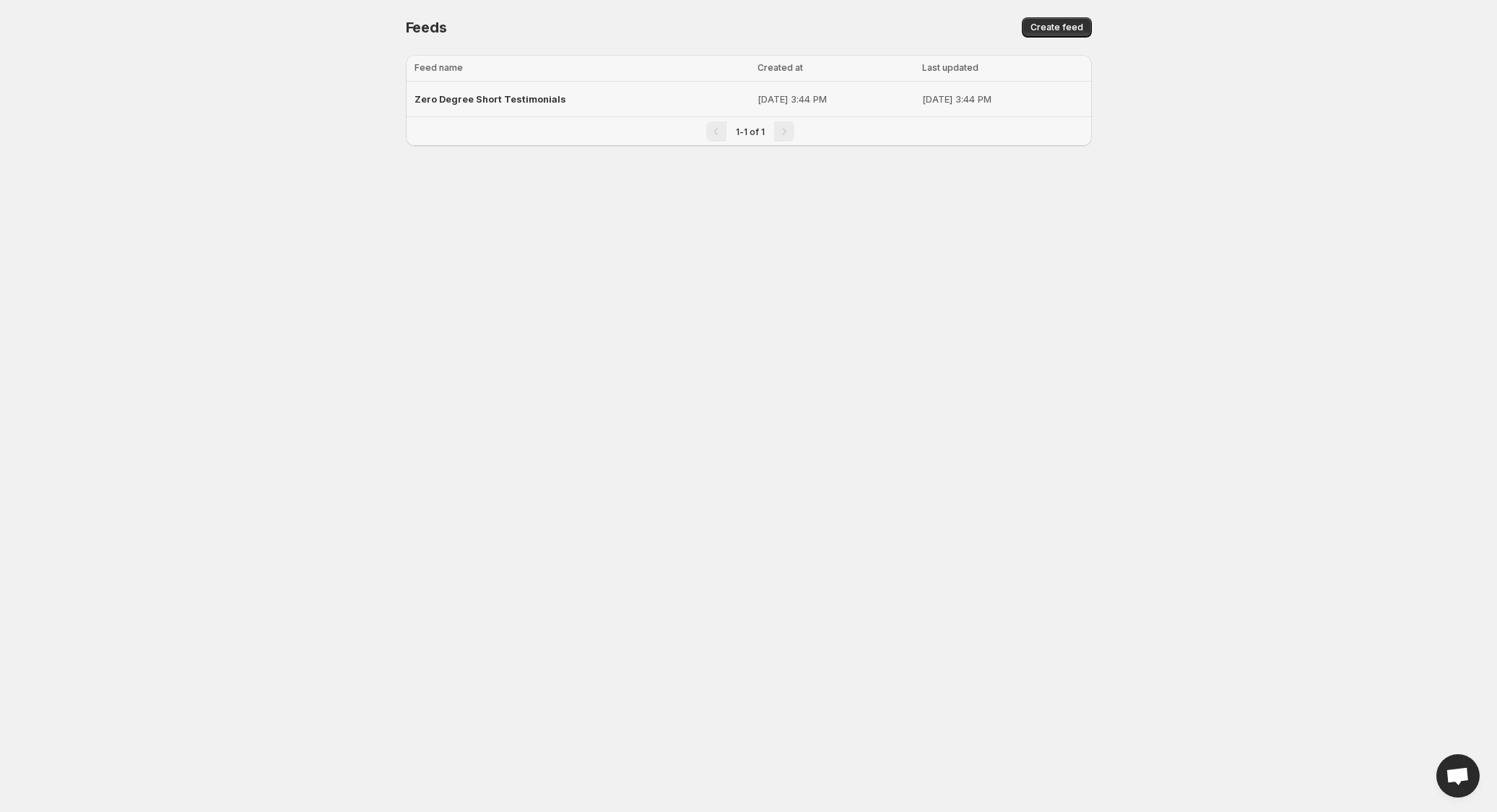
click at [536, 102] on span "Zero Degree Short Testimonials" at bounding box center [490, 98] width 152 height 12
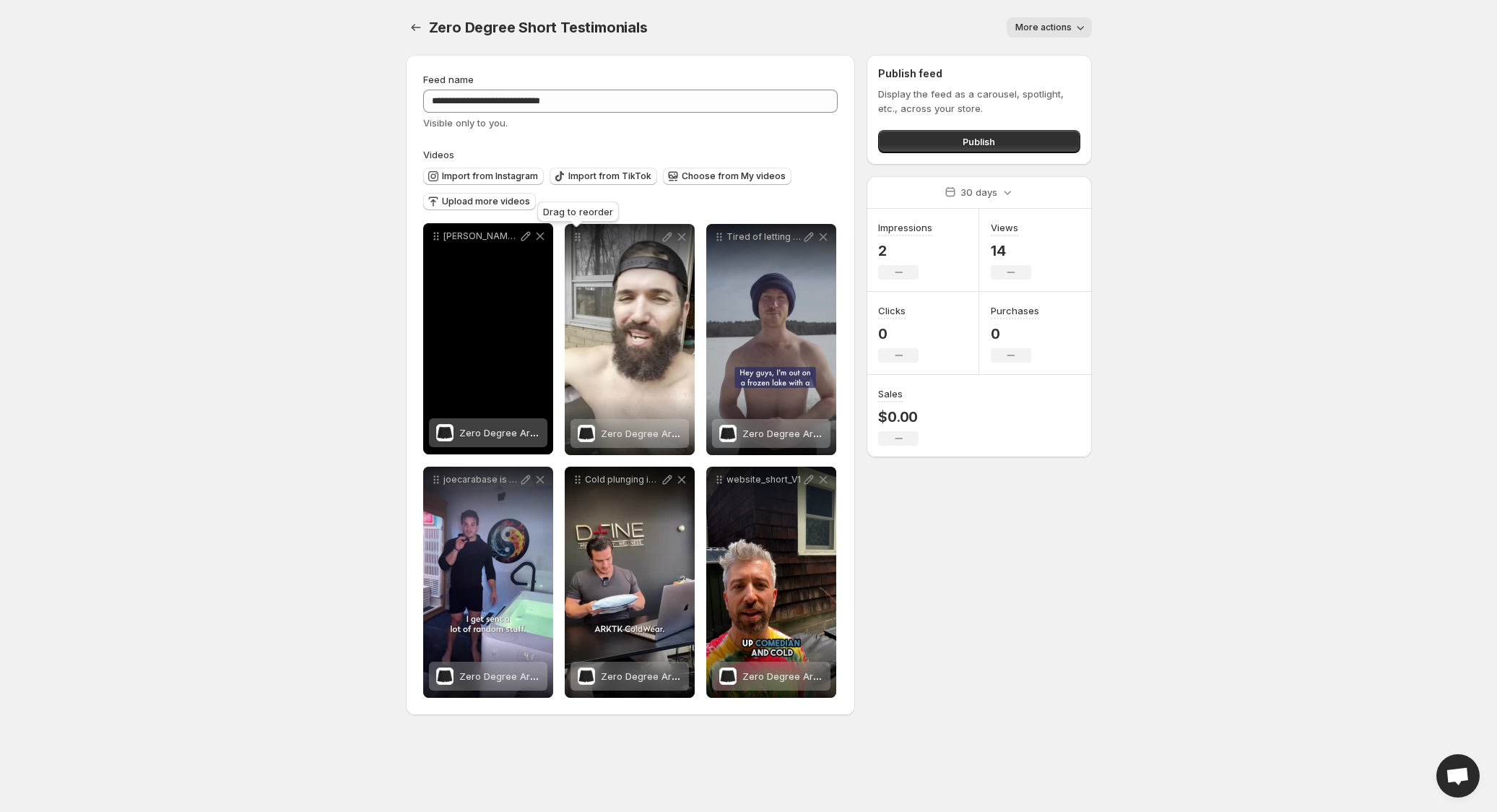
drag, startPoint x: 579, startPoint y: 238, endPoint x: 437, endPoint y: 237, distance: 142.0
click at [437, 237] on icon at bounding box center [437, 236] width 2 height 2
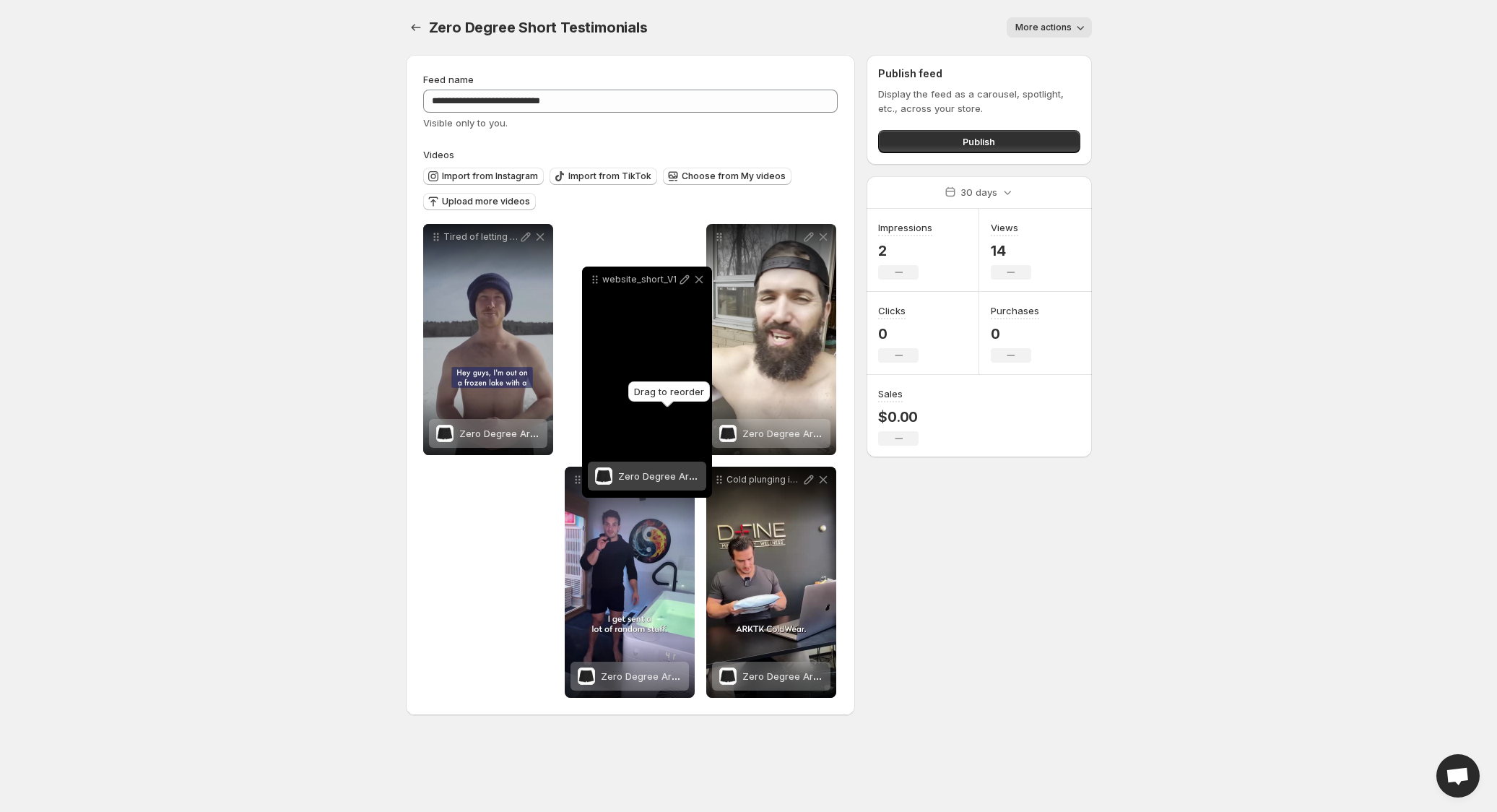
drag, startPoint x: 715, startPoint y: 475, endPoint x: 594, endPoint y: 281, distance: 228.6
click at [594, 281] on icon at bounding box center [594, 279] width 15 height 15
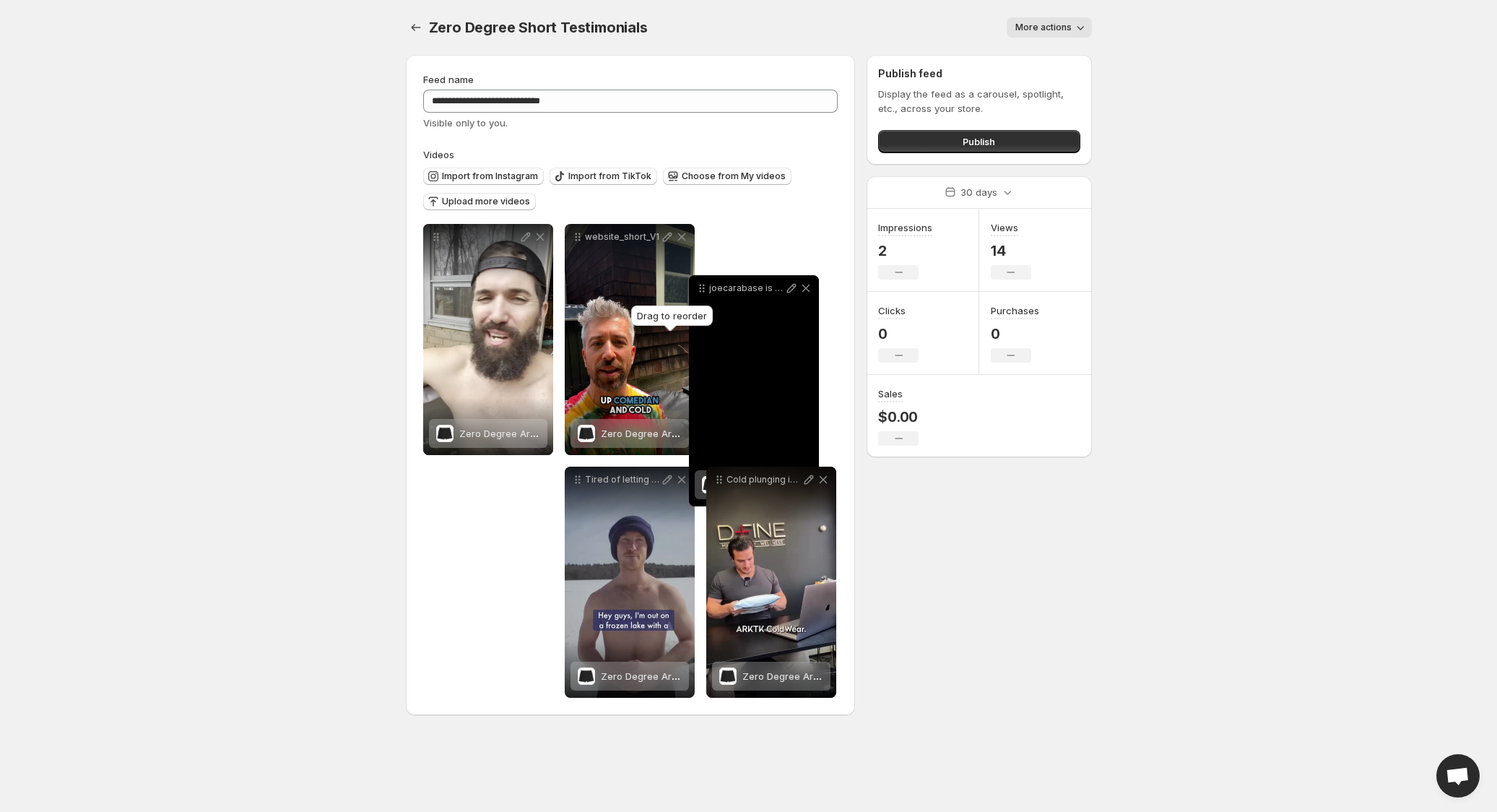
drag, startPoint x: 581, startPoint y: 474, endPoint x: 701, endPoint y: 288, distance: 221.4
click at [702, 288] on icon at bounding box center [701, 288] width 15 height 15
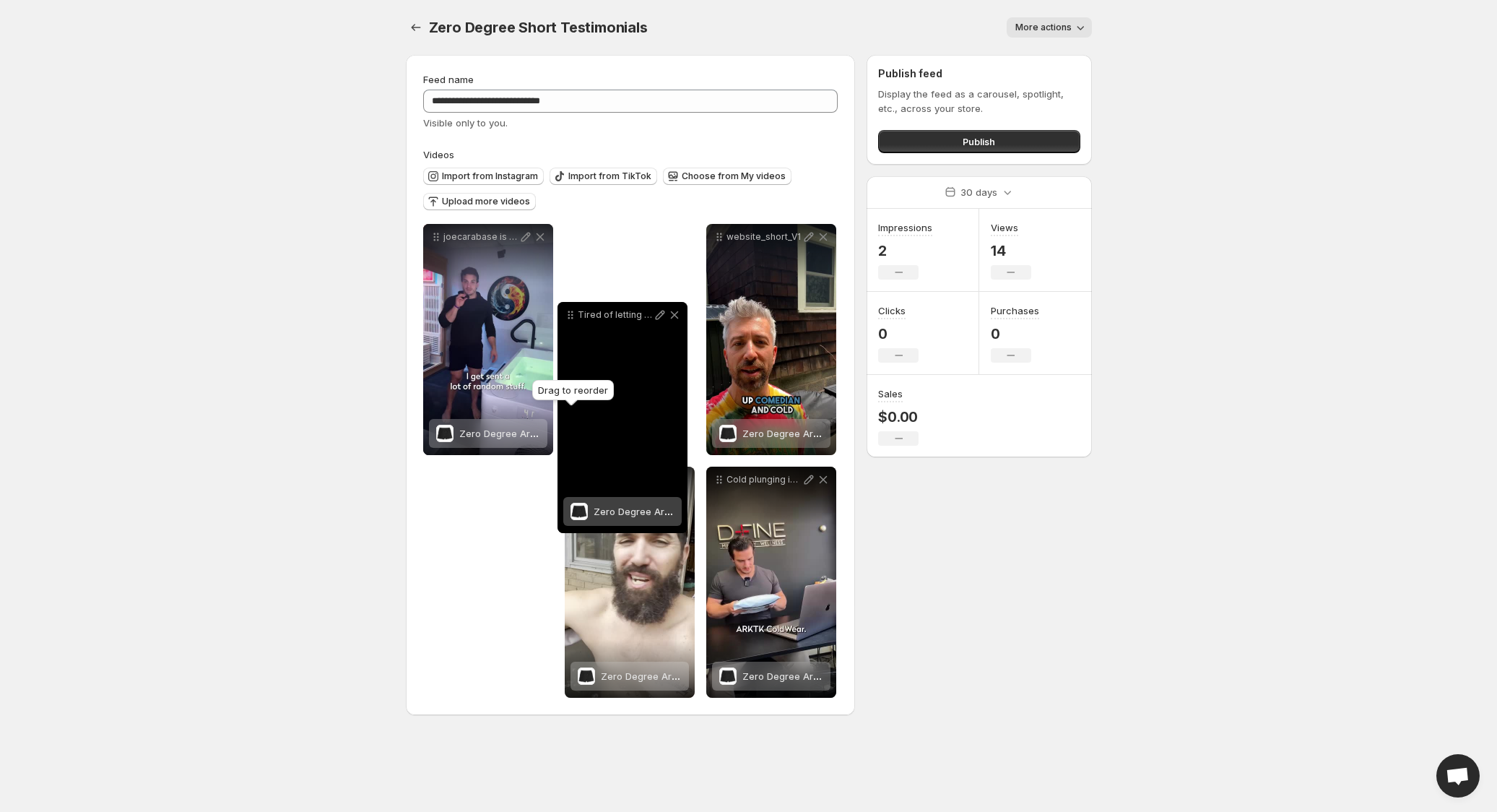
drag, startPoint x: 575, startPoint y: 447, endPoint x: 579, endPoint y: 315, distance: 132.1
click at [577, 315] on icon at bounding box center [570, 314] width 15 height 15
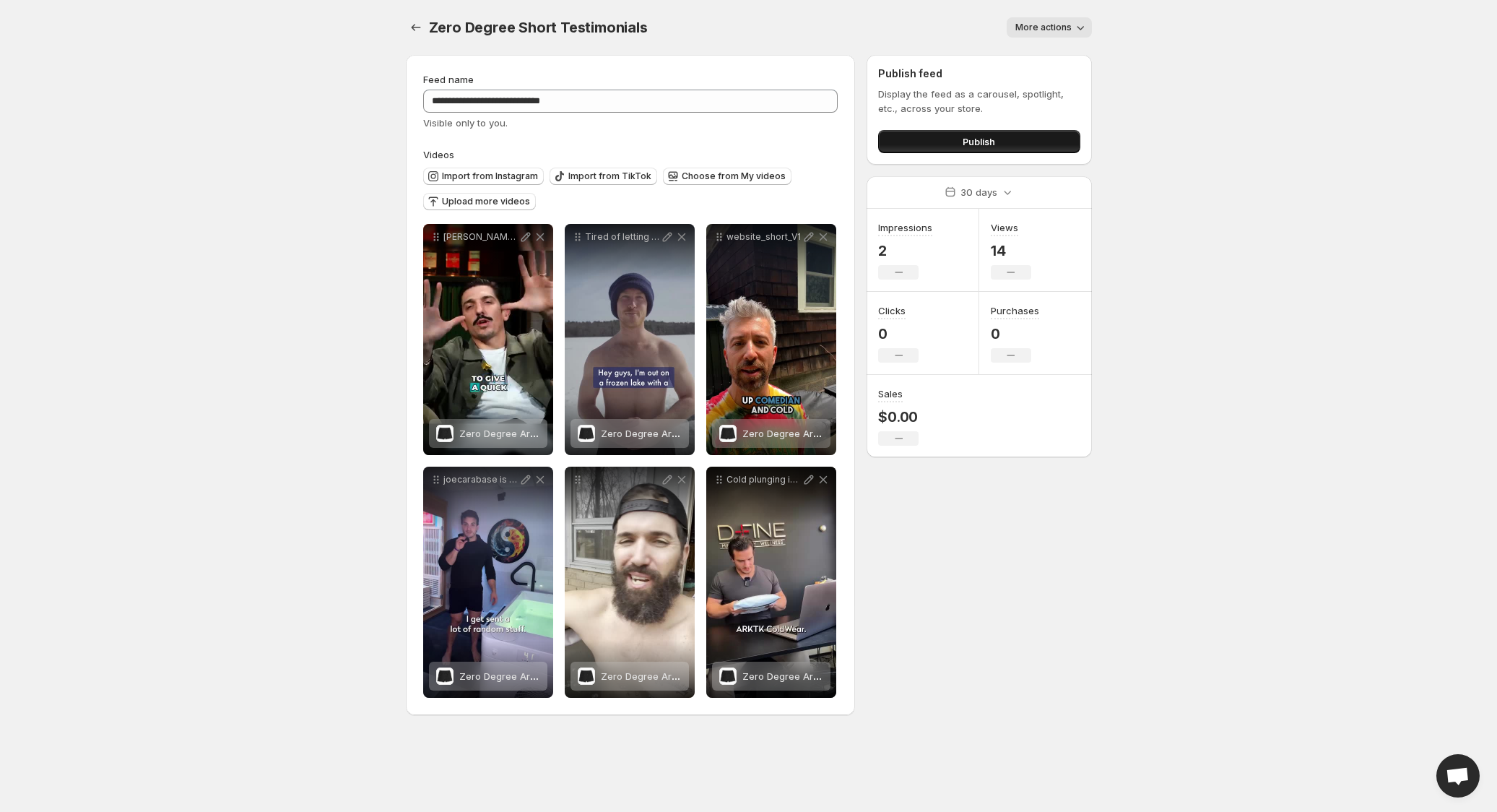
click at [1012, 145] on button "Publish" at bounding box center [978, 142] width 201 height 23
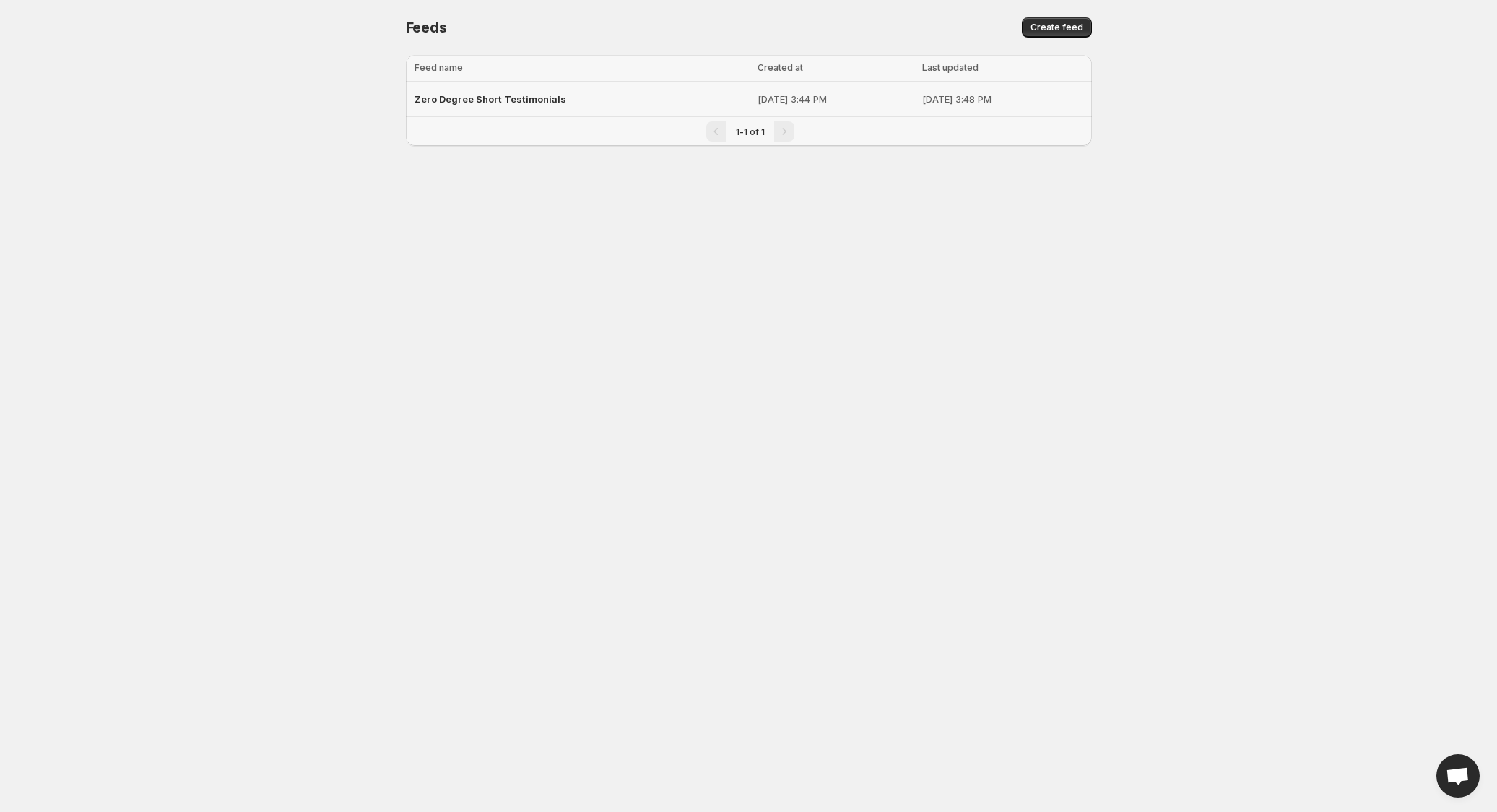
click at [540, 96] on span "Zero Degree Short Testimonials" at bounding box center [490, 98] width 152 height 12
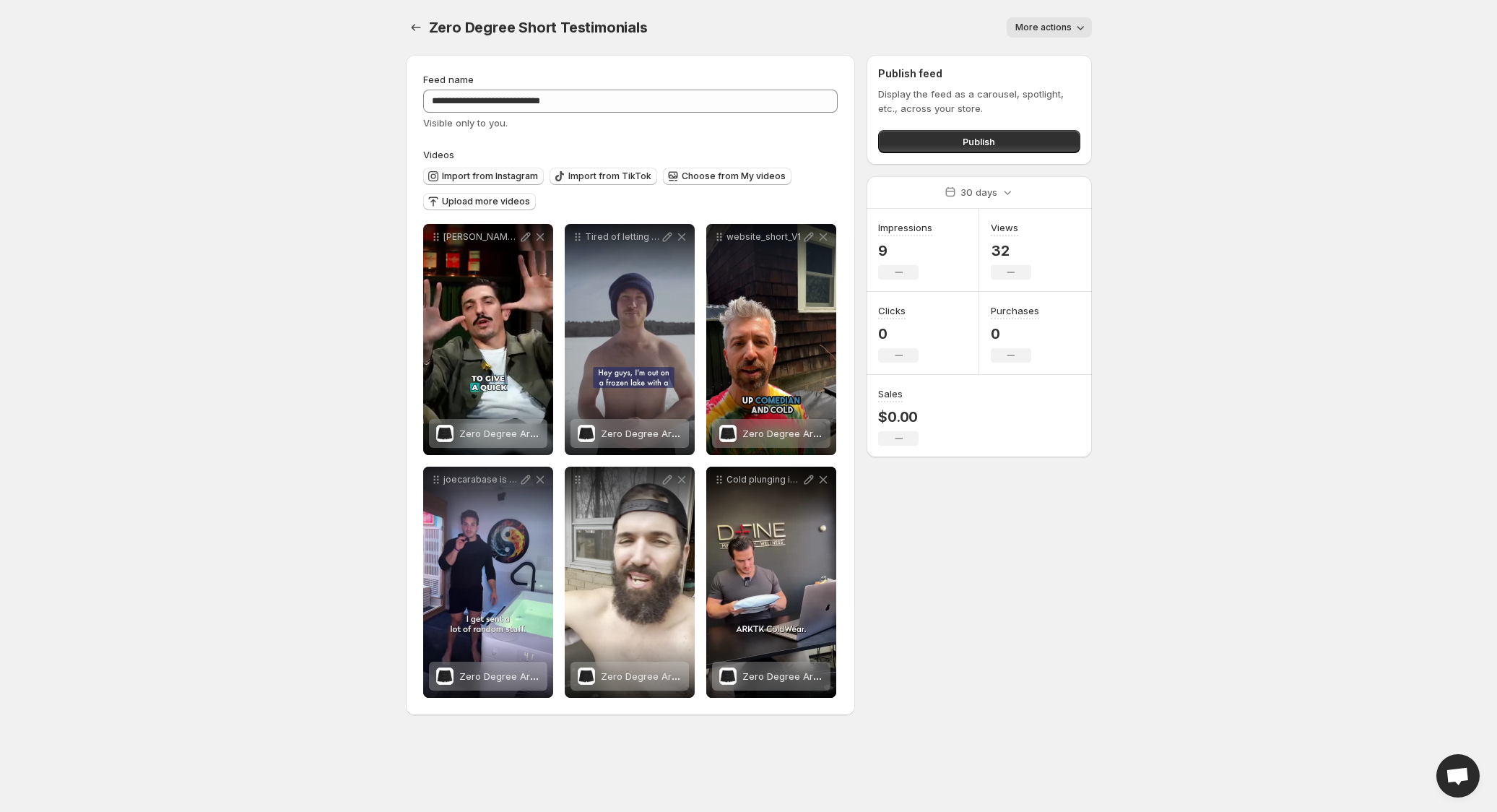
click at [496, 176] on span "Import from Instagram" at bounding box center [490, 176] width 96 height 12
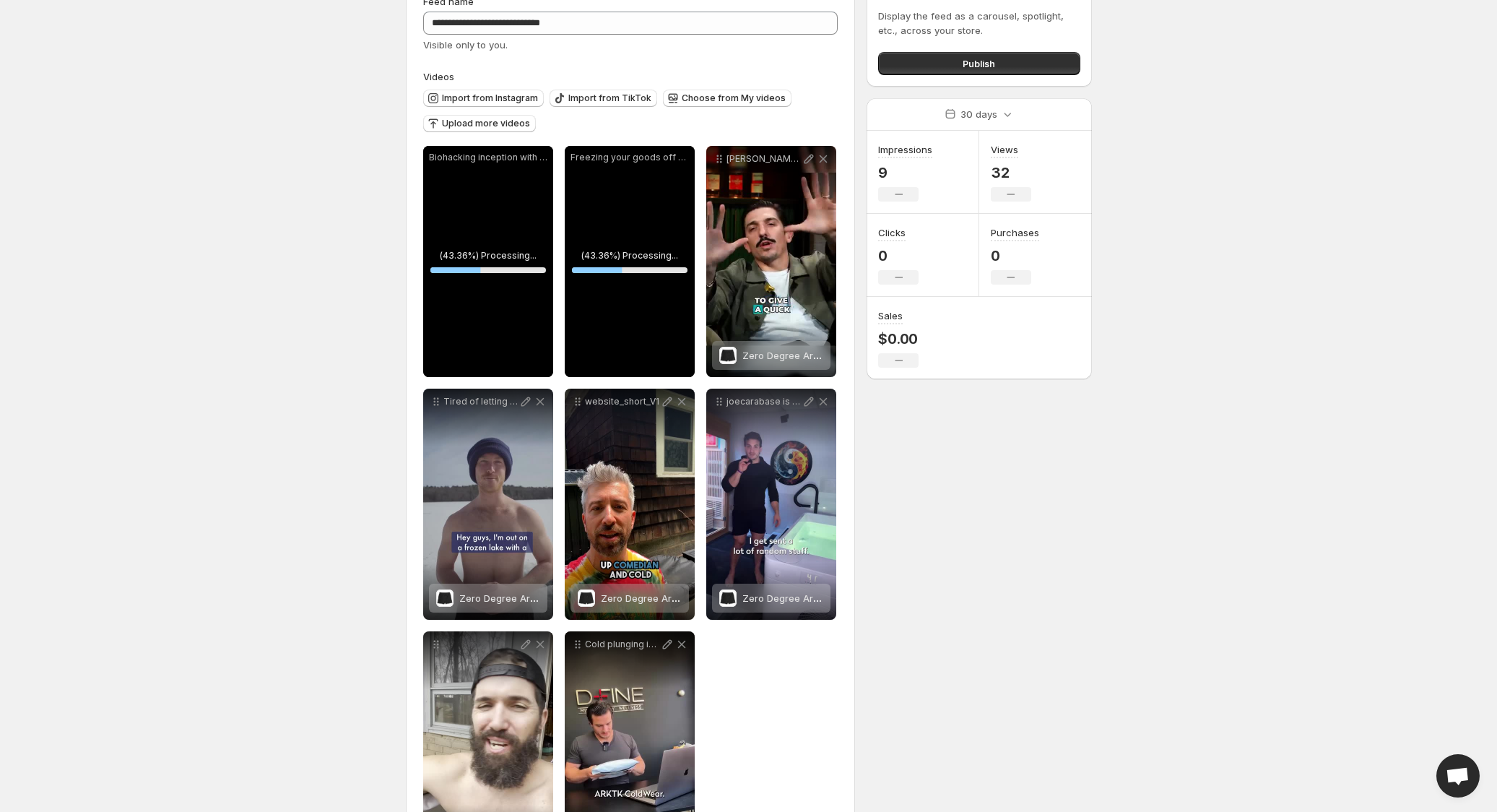
scroll to position [79, 0]
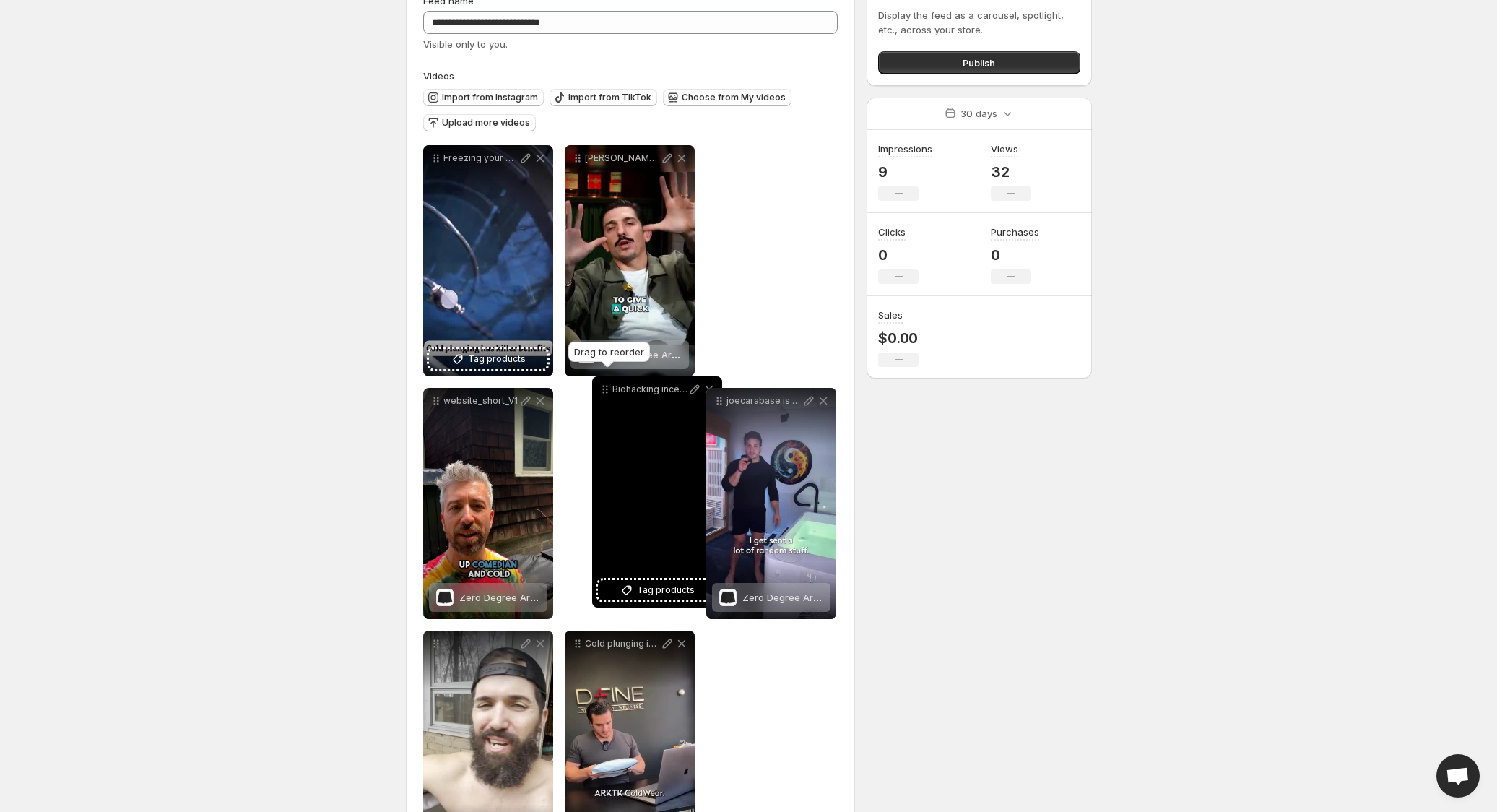
drag, startPoint x: 436, startPoint y: 157, endPoint x: 598, endPoint y: 388, distance: 282.1
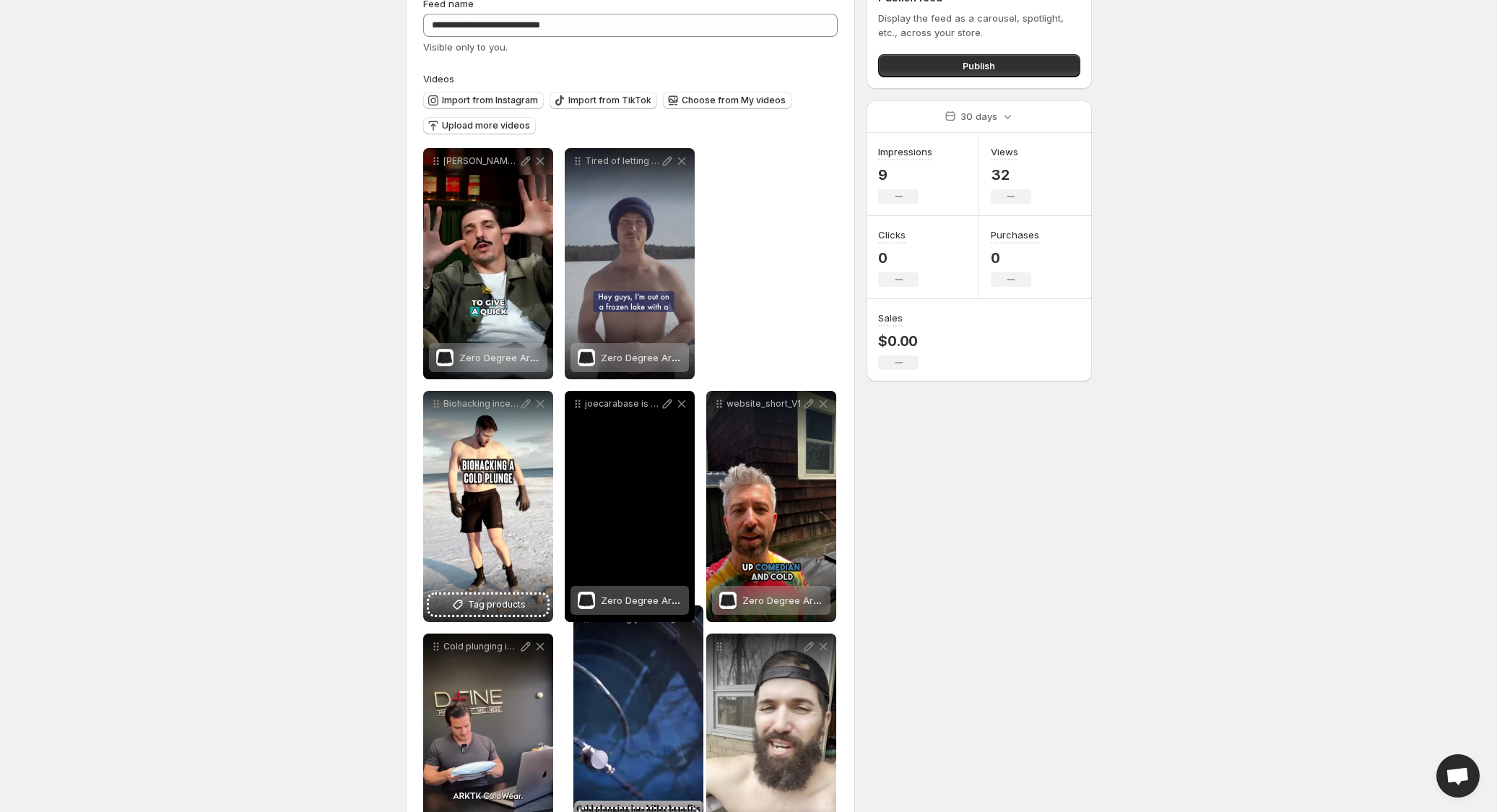
drag, startPoint x: 439, startPoint y: 161, endPoint x: 588, endPoint y: 621, distance: 483.5
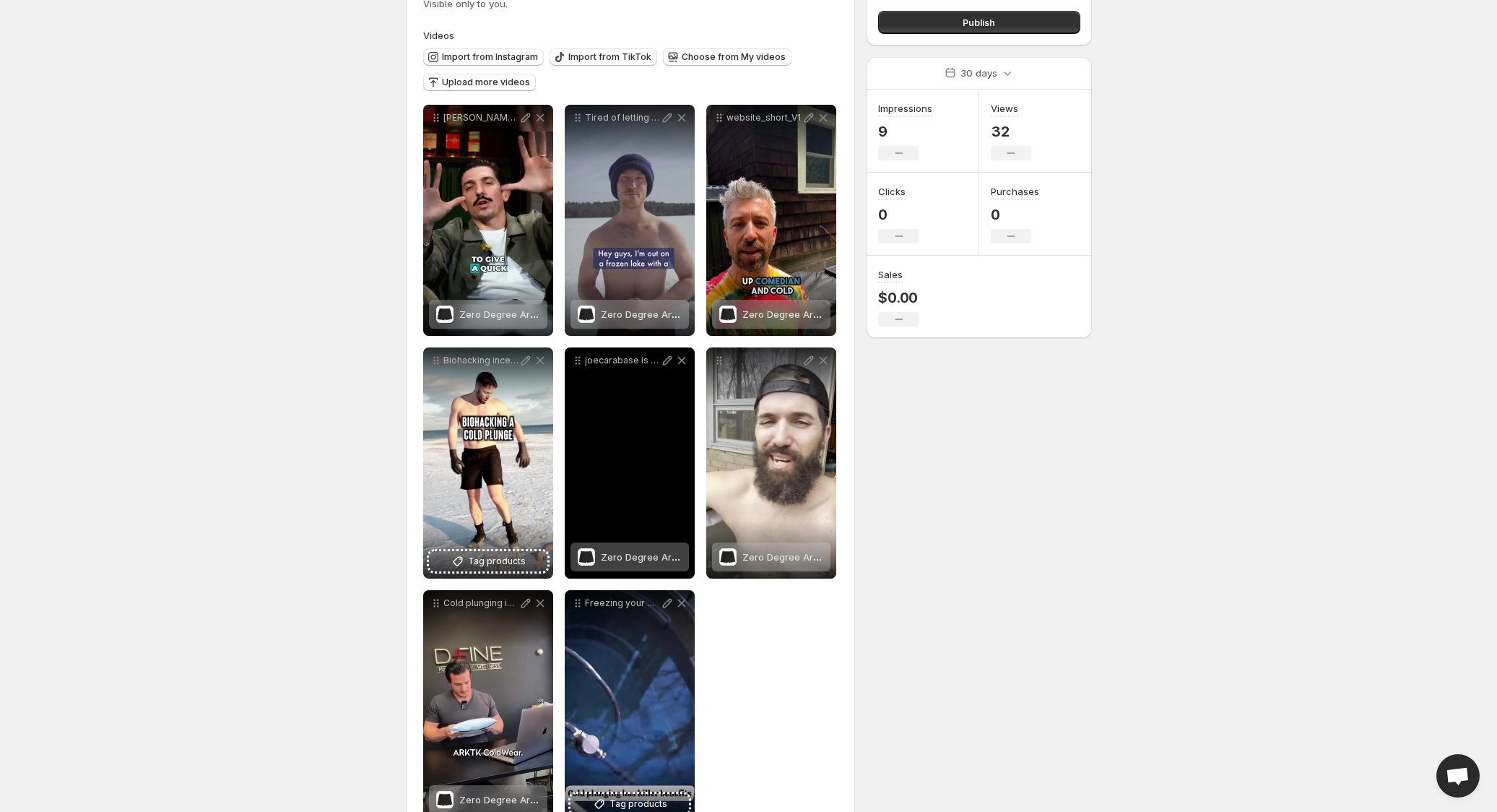
scroll to position [138, 0]
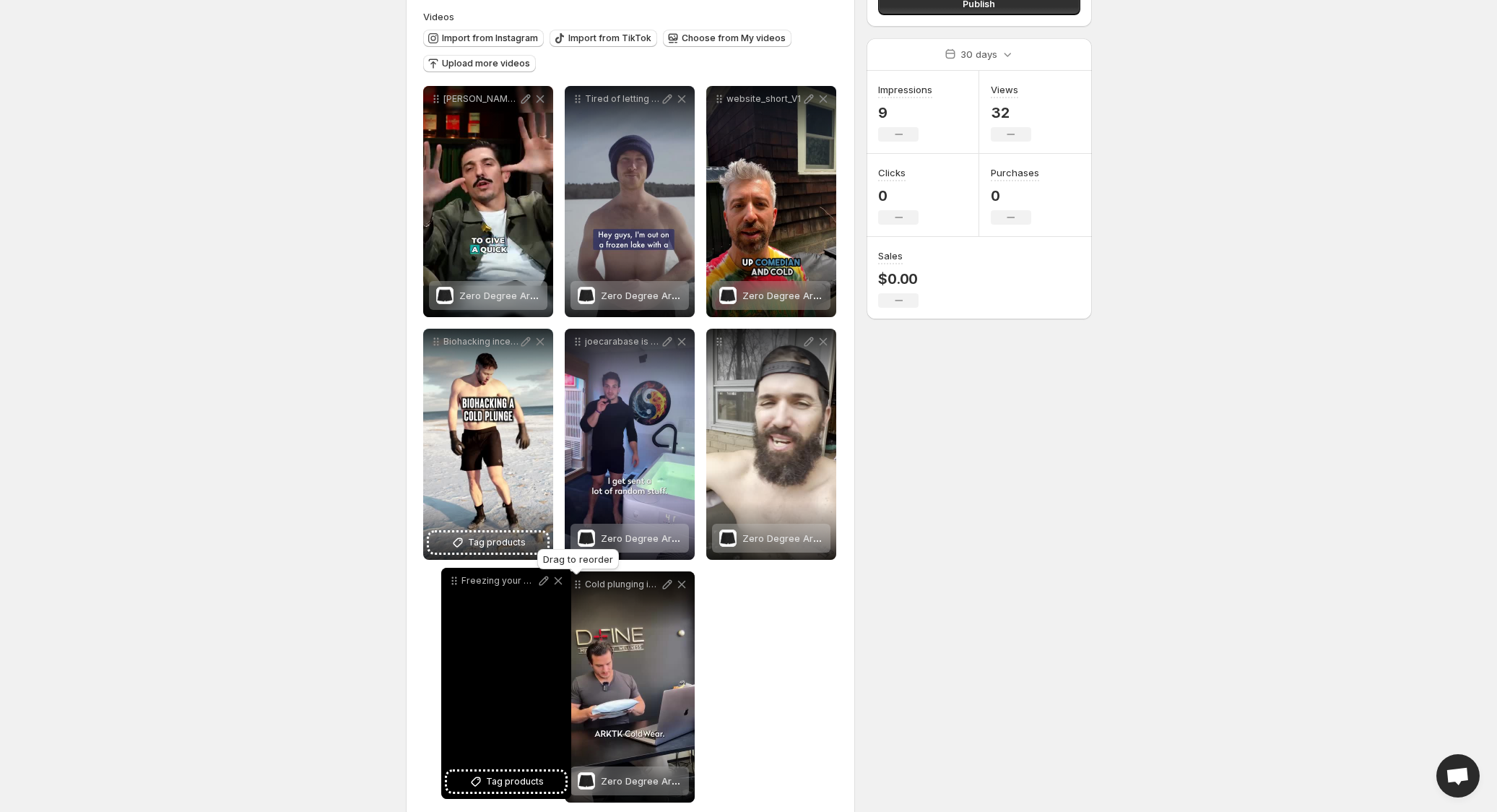
drag, startPoint x: 577, startPoint y: 585, endPoint x: 453, endPoint y: 580, distance: 124.1
click at [454, 580] on icon at bounding box center [454, 581] width 15 height 15
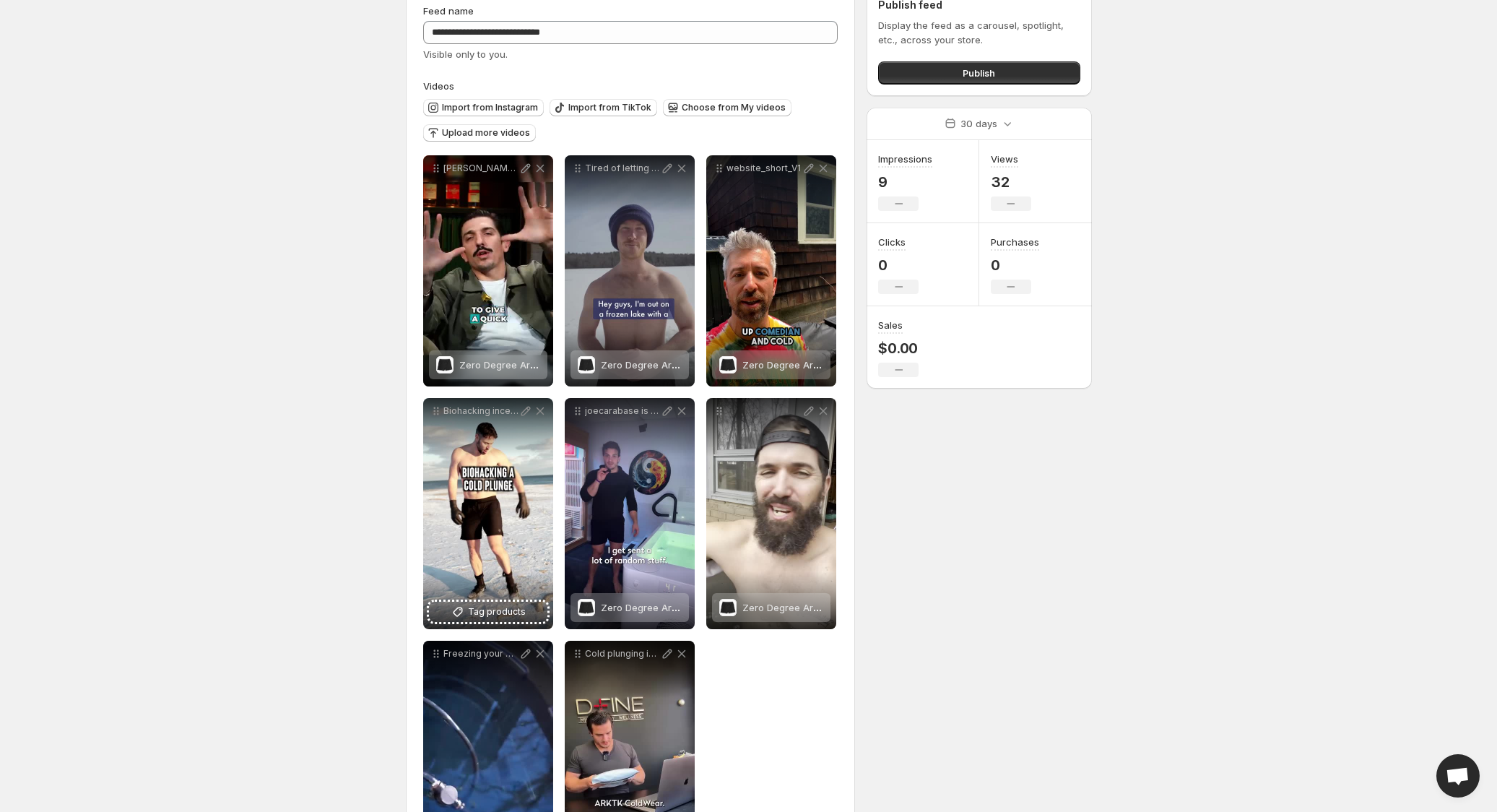
scroll to position [0, 0]
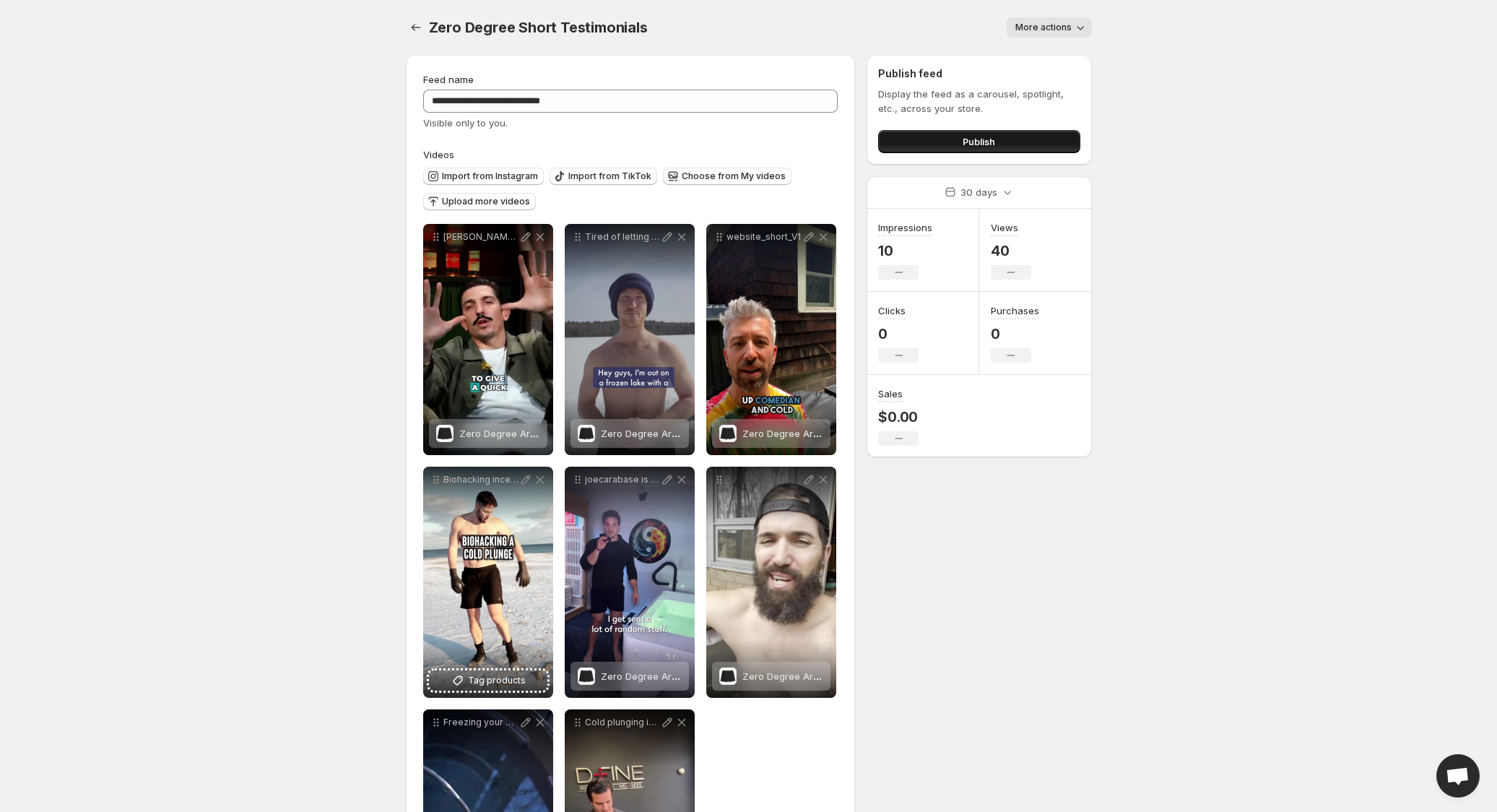
click at [962, 143] on span "Publish" at bounding box center [978, 142] width 33 height 15
